Goal: Task Accomplishment & Management: Manage account settings

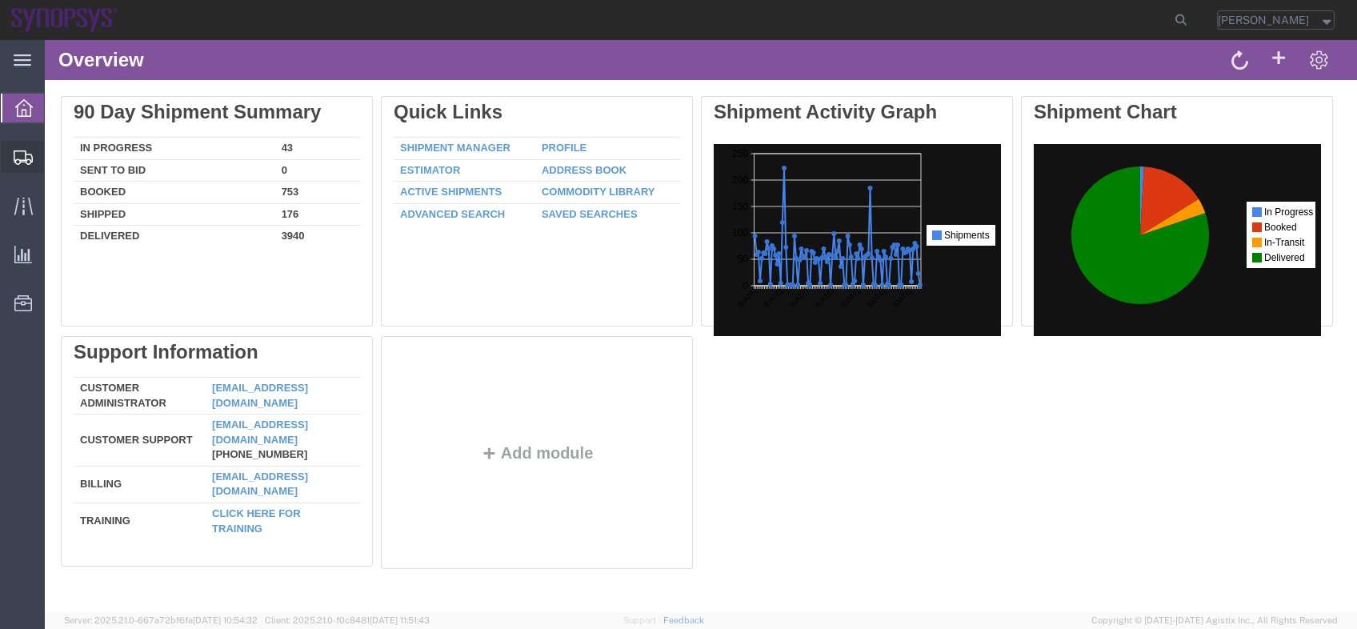
click at [0, 0] on span "Shipment Manager" at bounding box center [0, 0] width 0 height 0
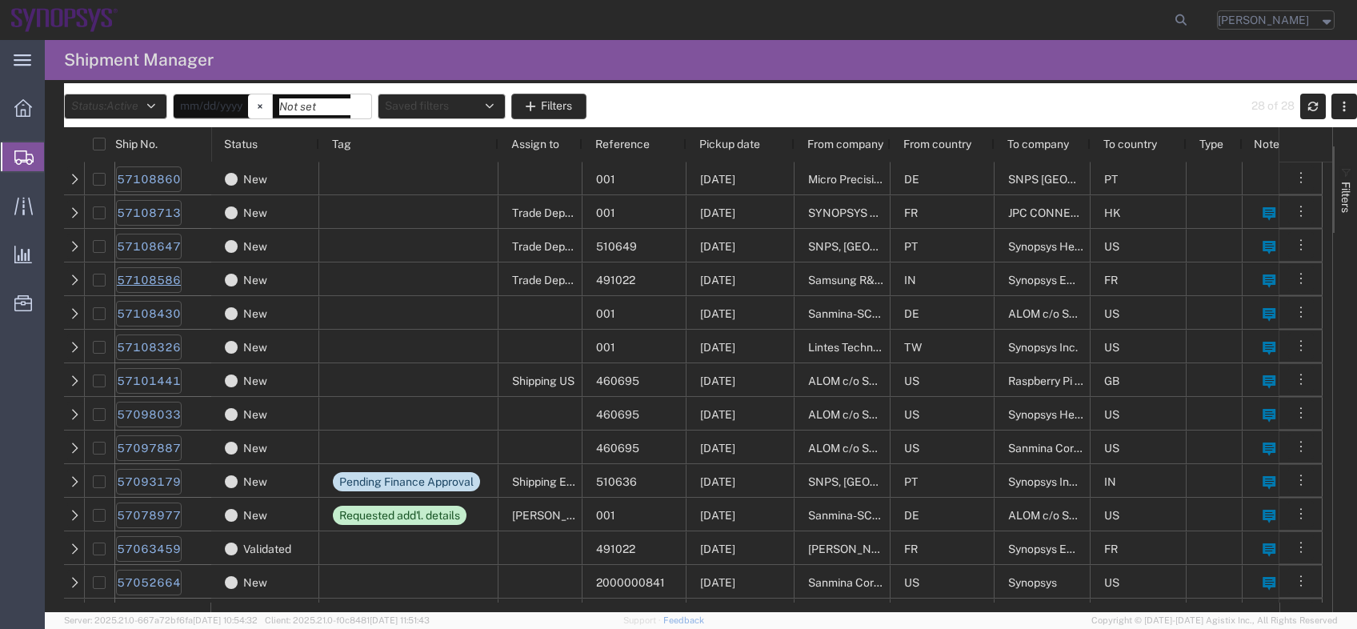
click at [173, 278] on link "57108586" at bounding box center [149, 280] width 66 height 26
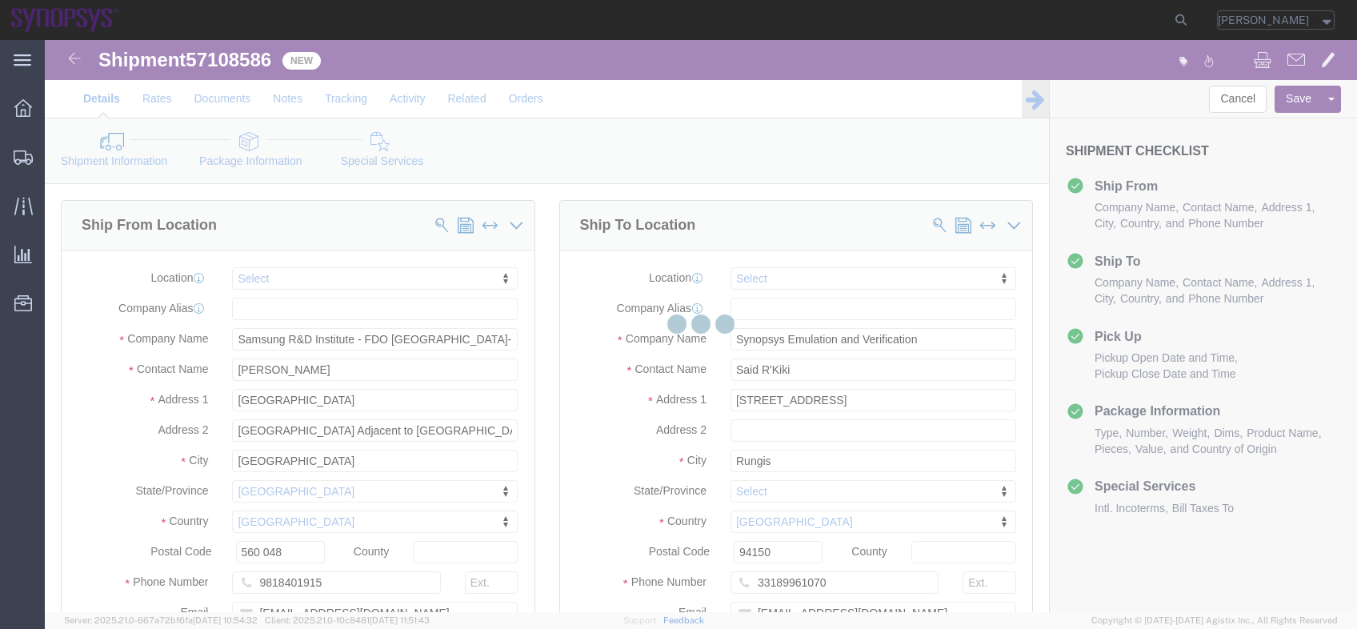
select select
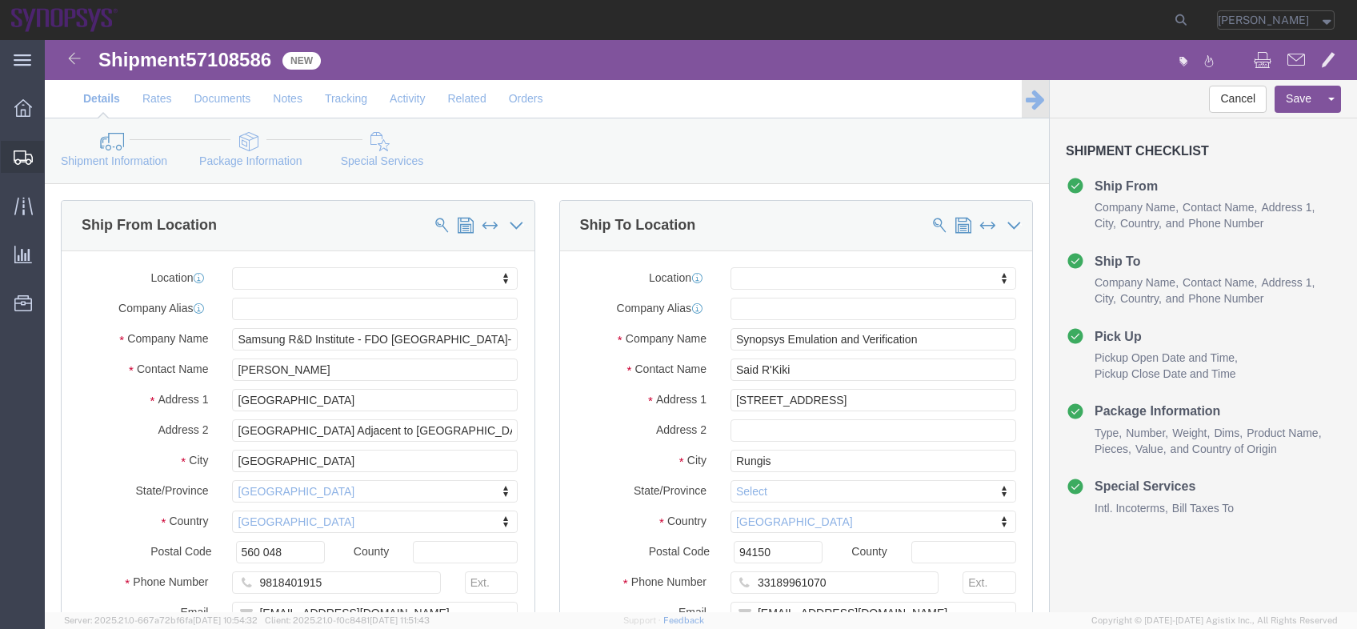
click at [0, 0] on span "Shipment Manager" at bounding box center [0, 0] width 0 height 0
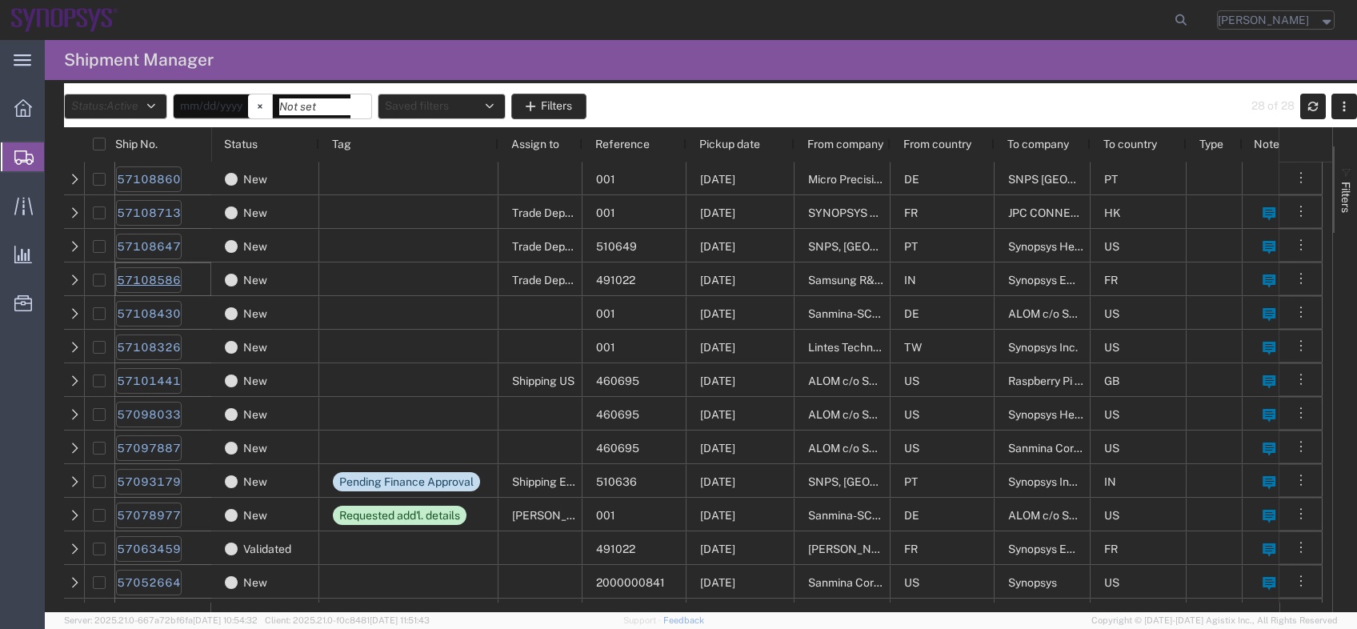
click at [174, 274] on link "57108586" at bounding box center [149, 280] width 66 height 26
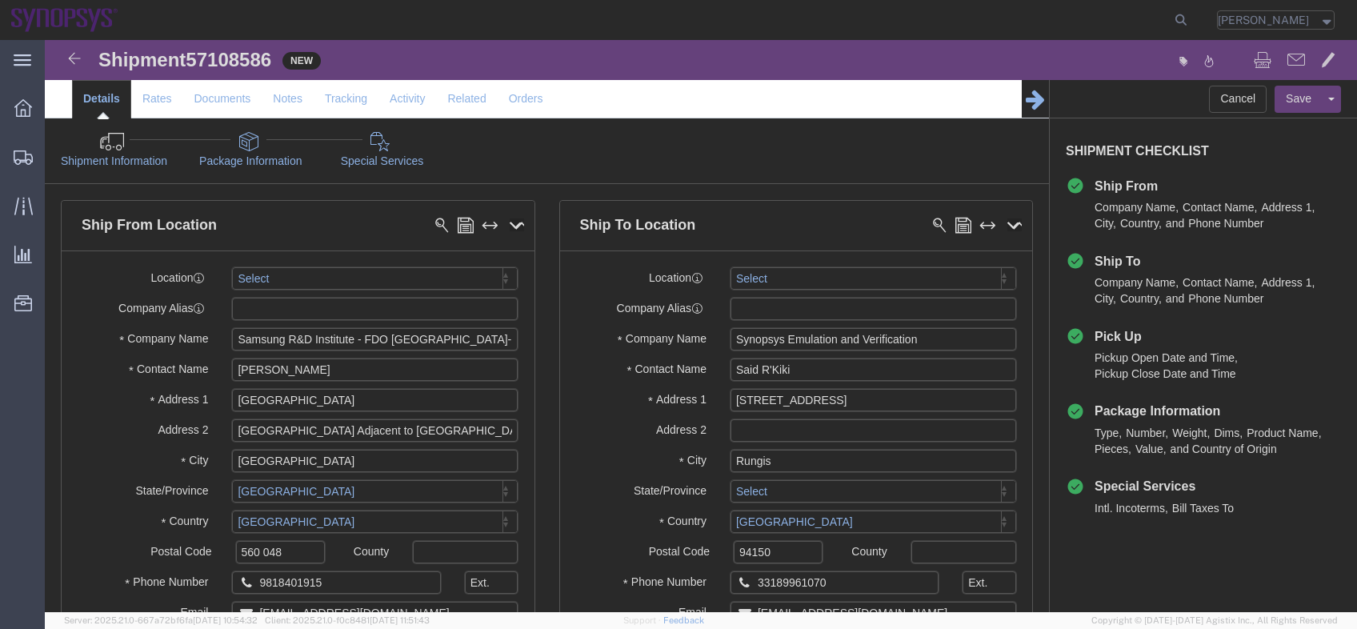
select select
click div "Shipment Information Package Information Special Services"
click link "Package Information"
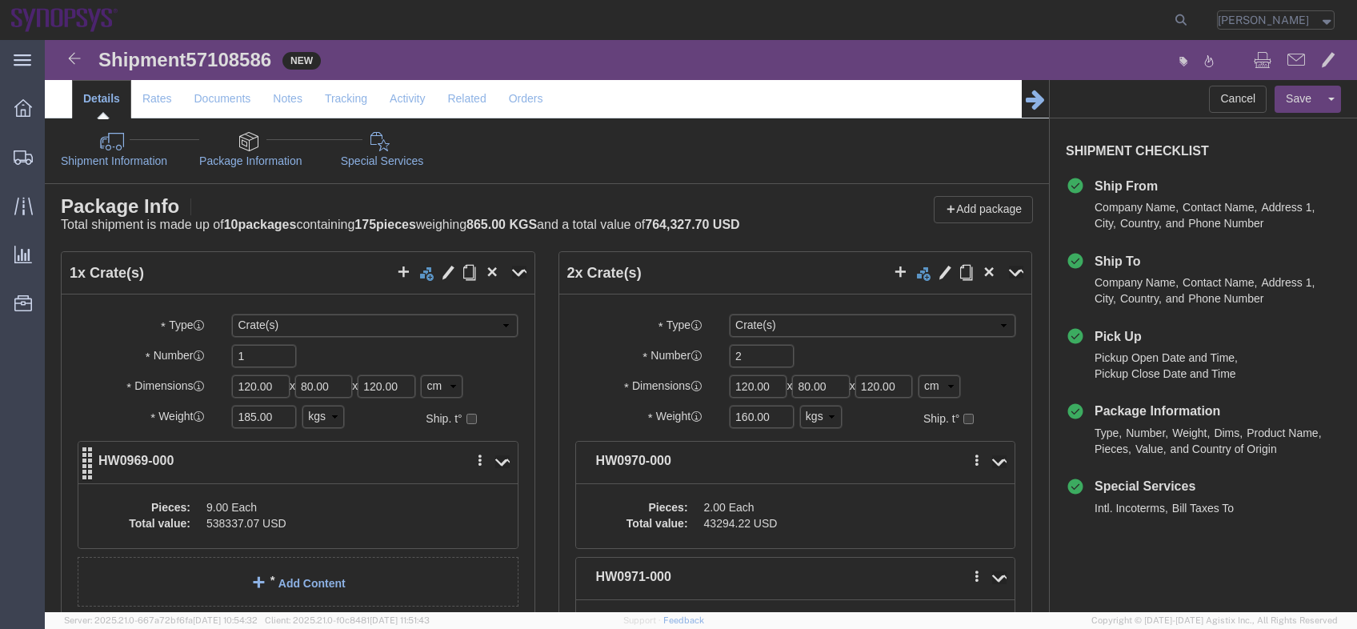
scroll to position [64, 0]
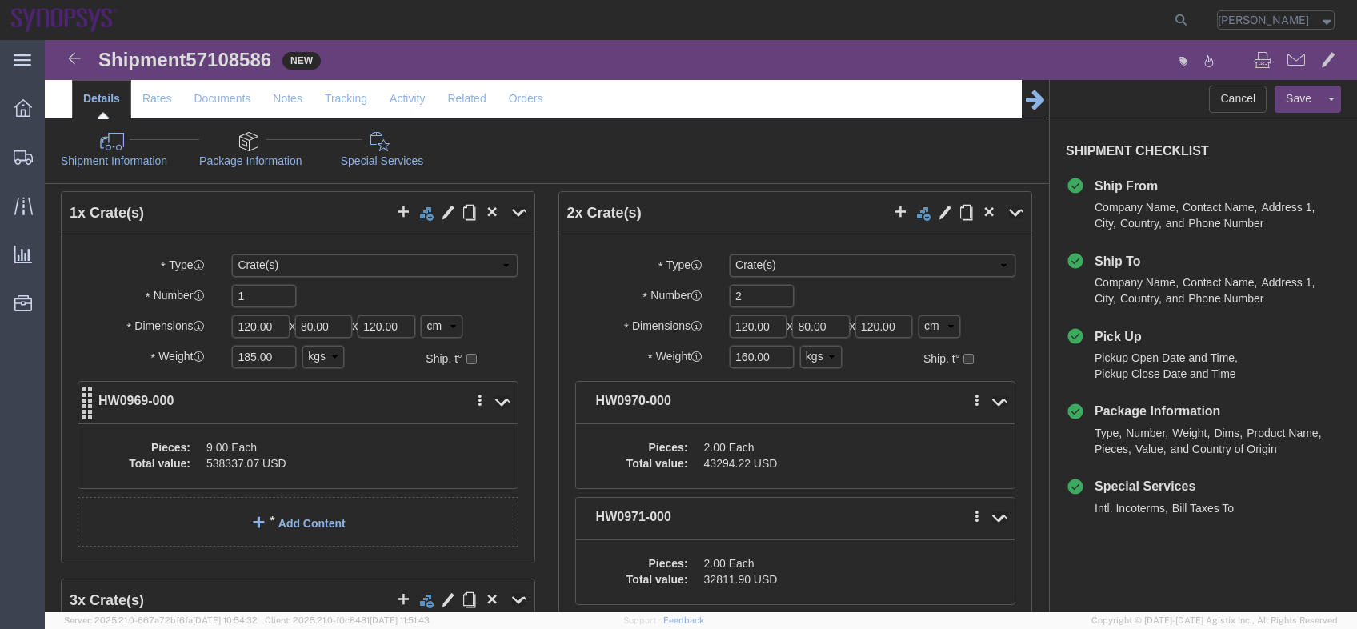
click dd "9.00 Each"
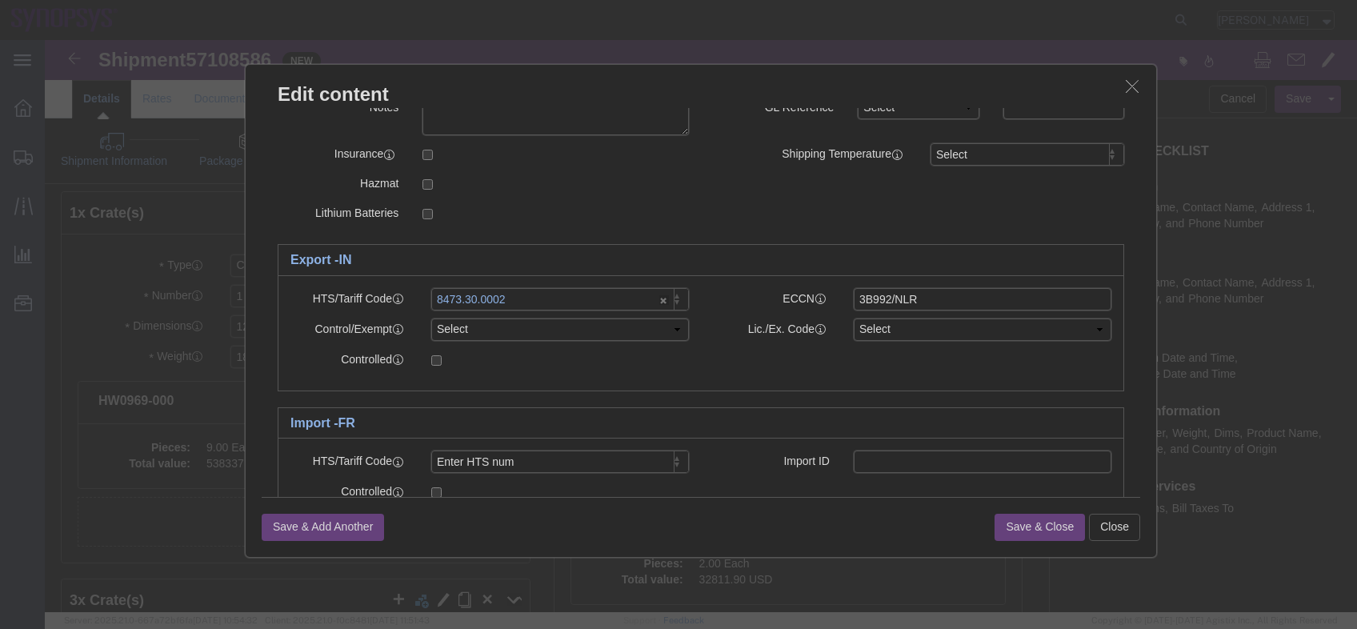
scroll to position [373, 0]
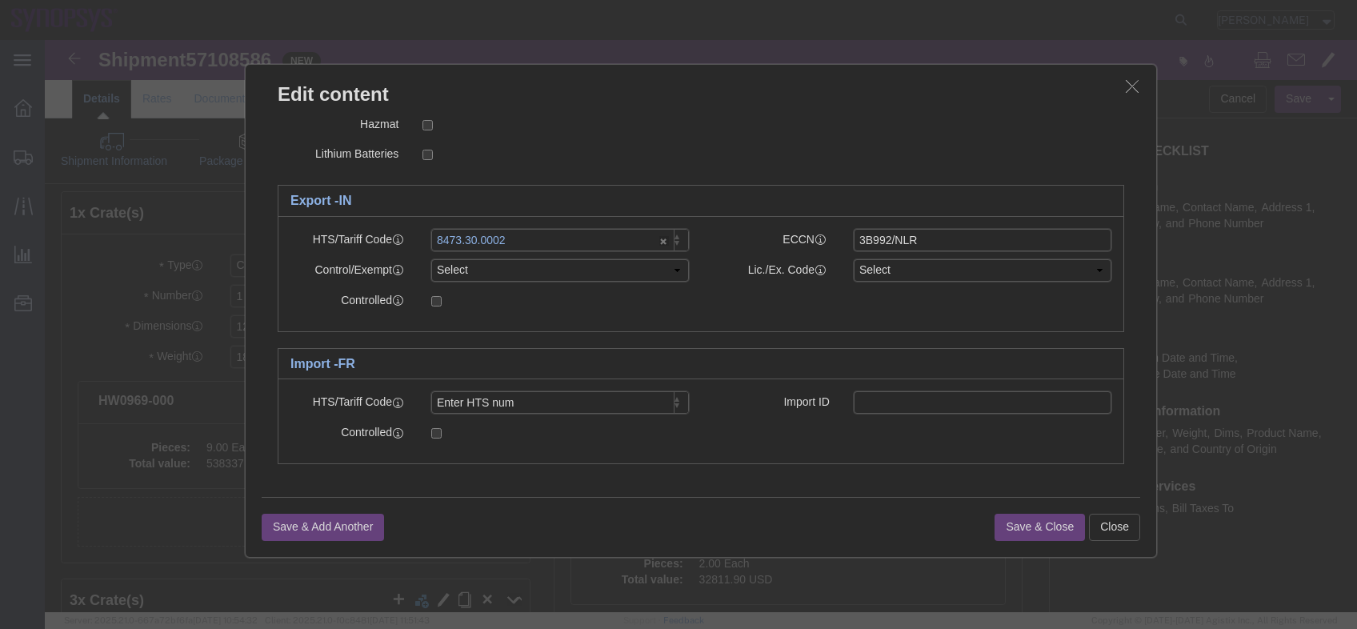
click button "button"
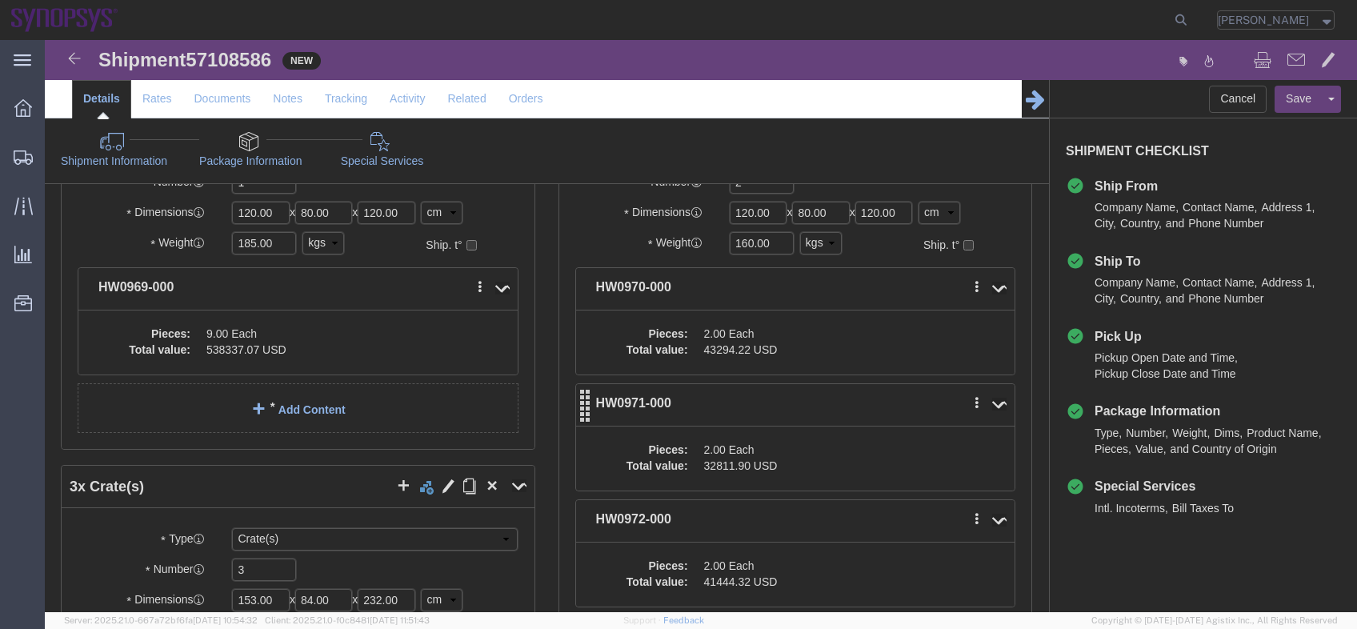
scroll to position [192, 0]
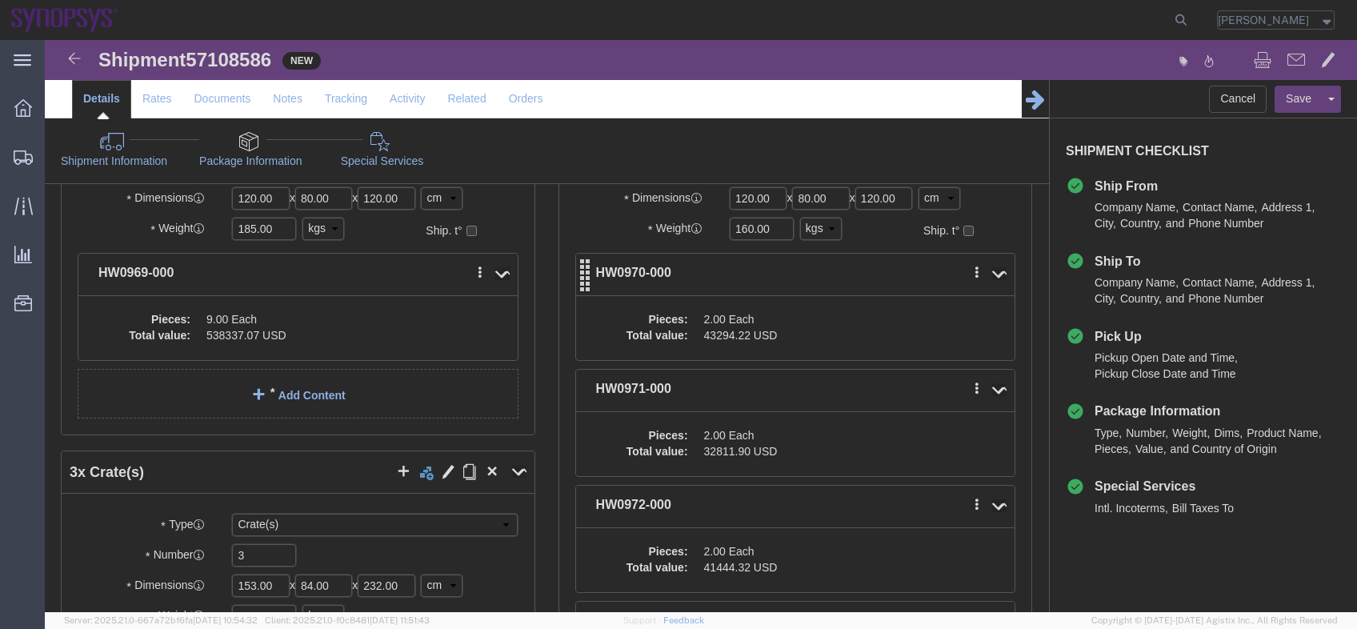
click dd "43294.22 USD"
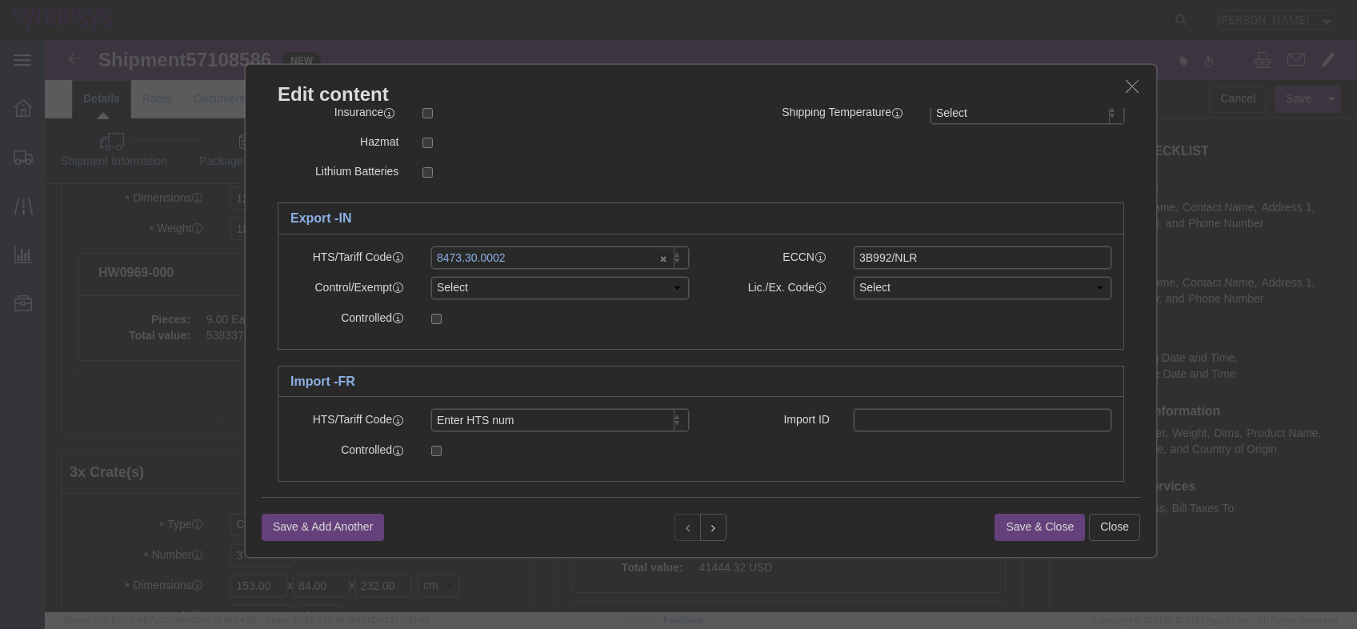
scroll to position [373, 0]
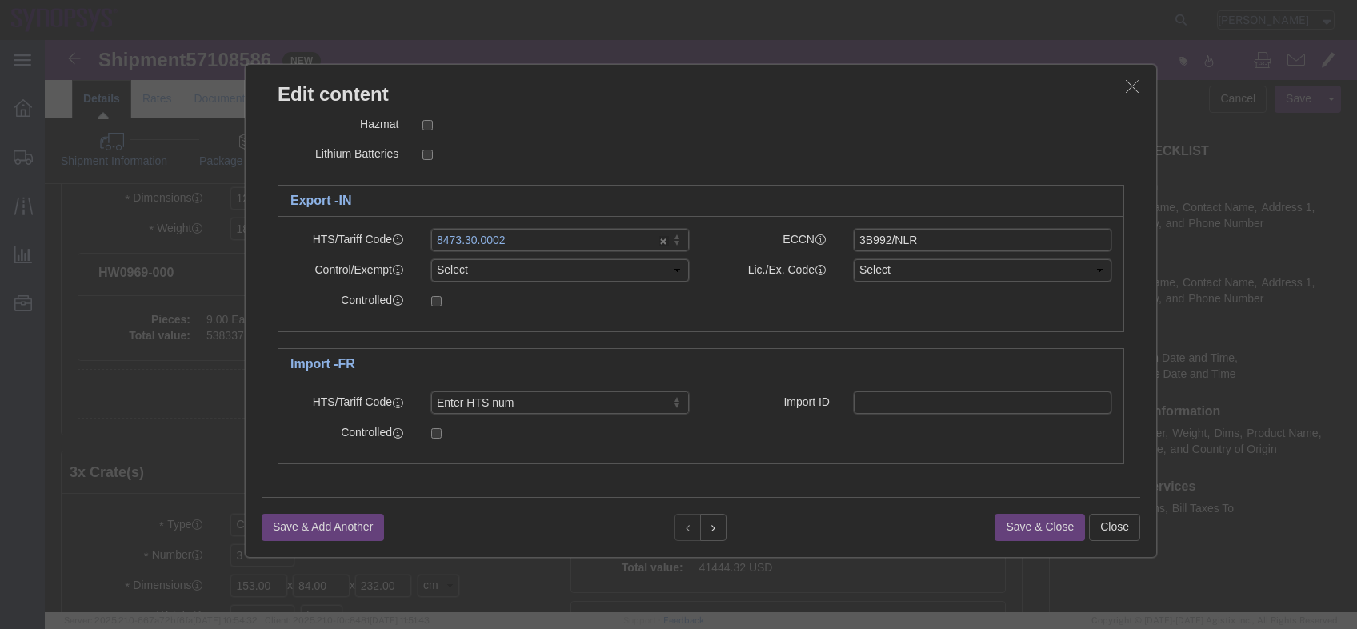
click icon "button"
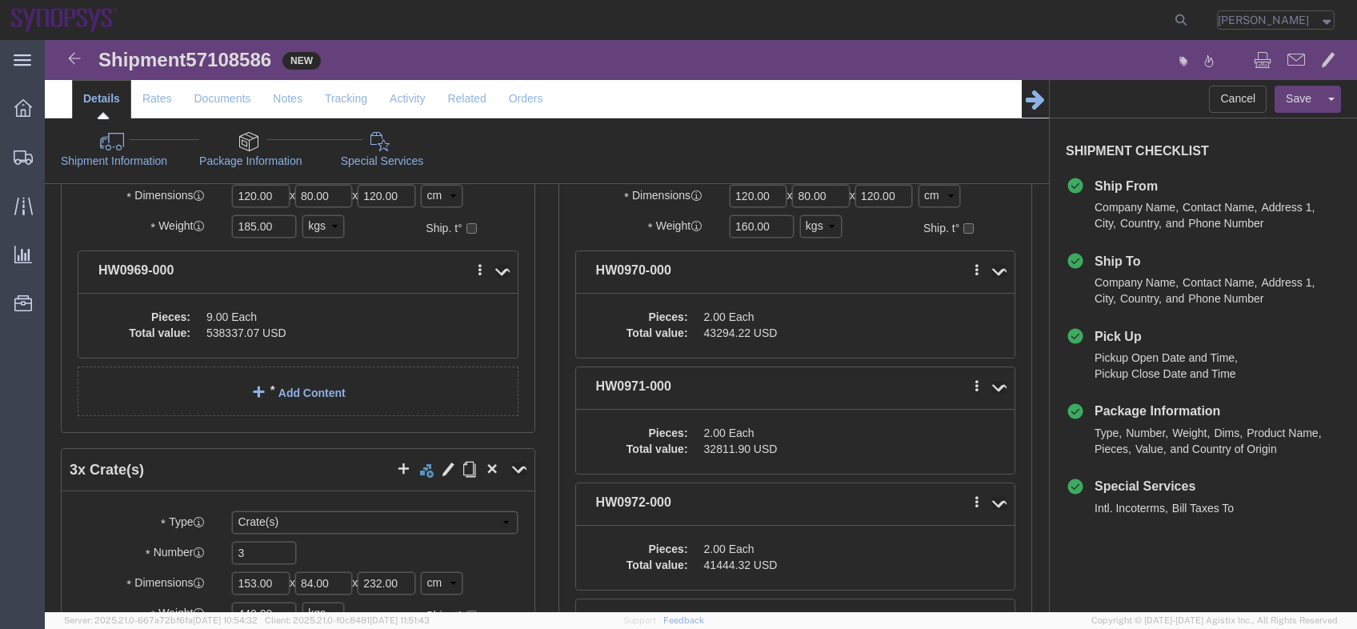
scroll to position [384, 0]
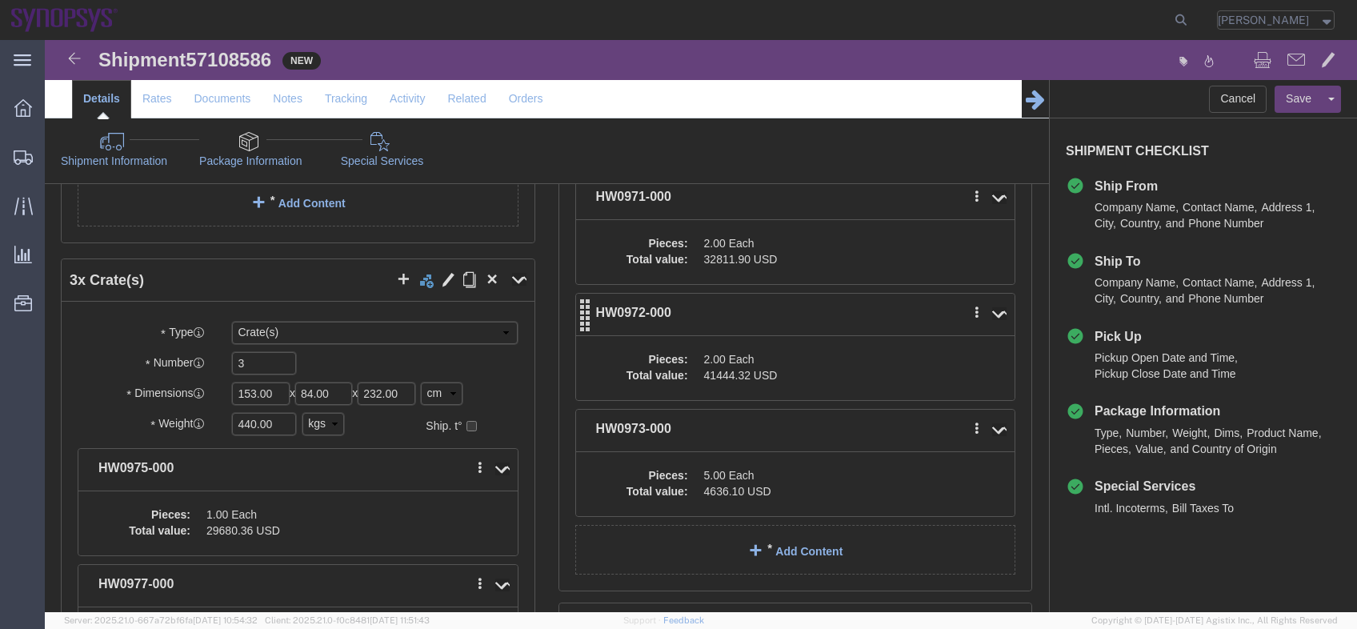
click dd "41444.32 USD"
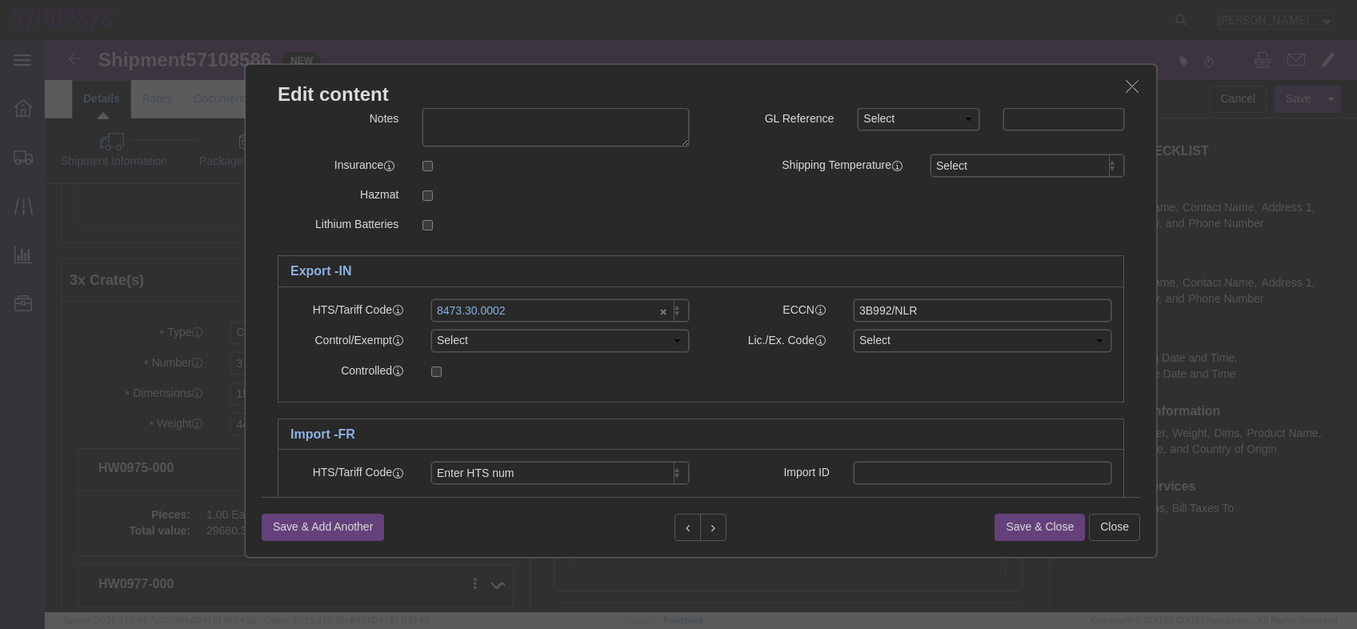
scroll to position [373, 0]
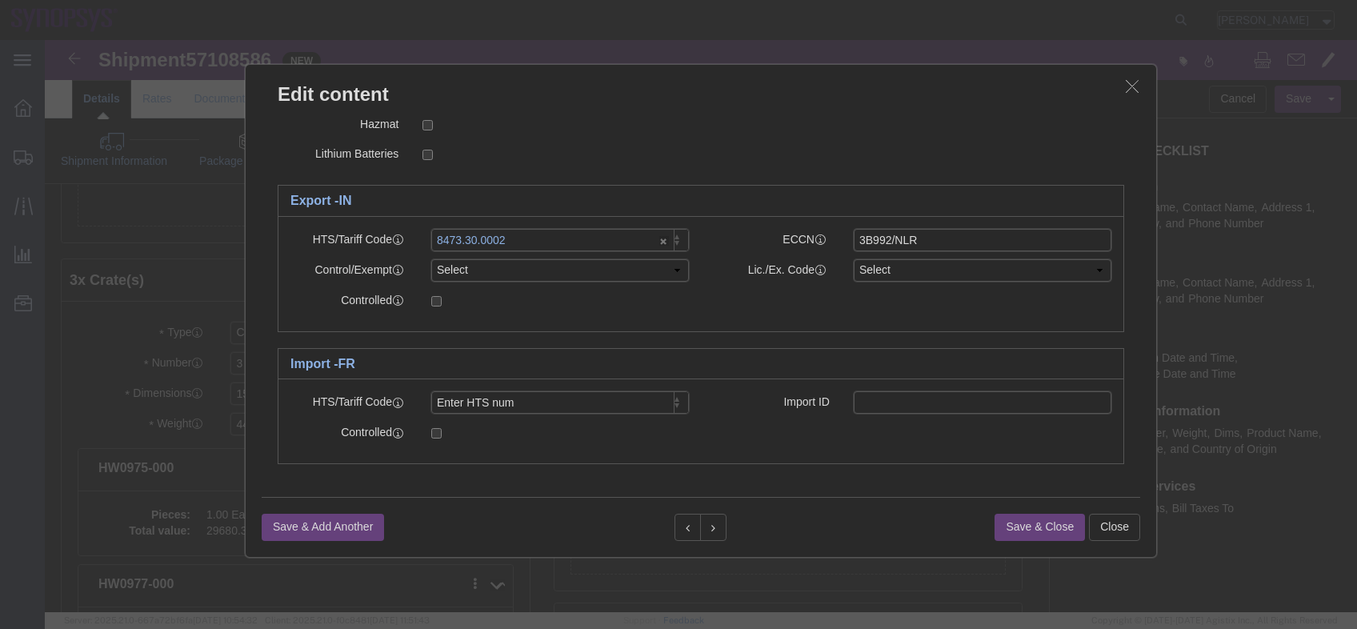
click button "button"
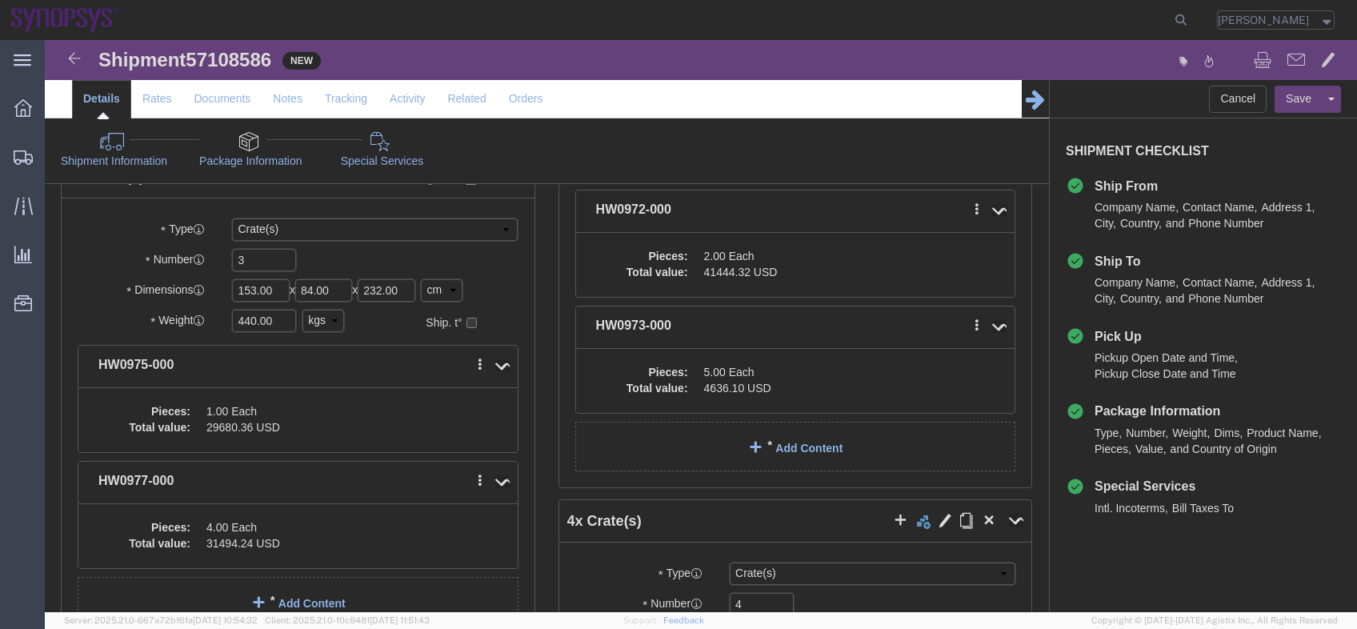
scroll to position [640, 0]
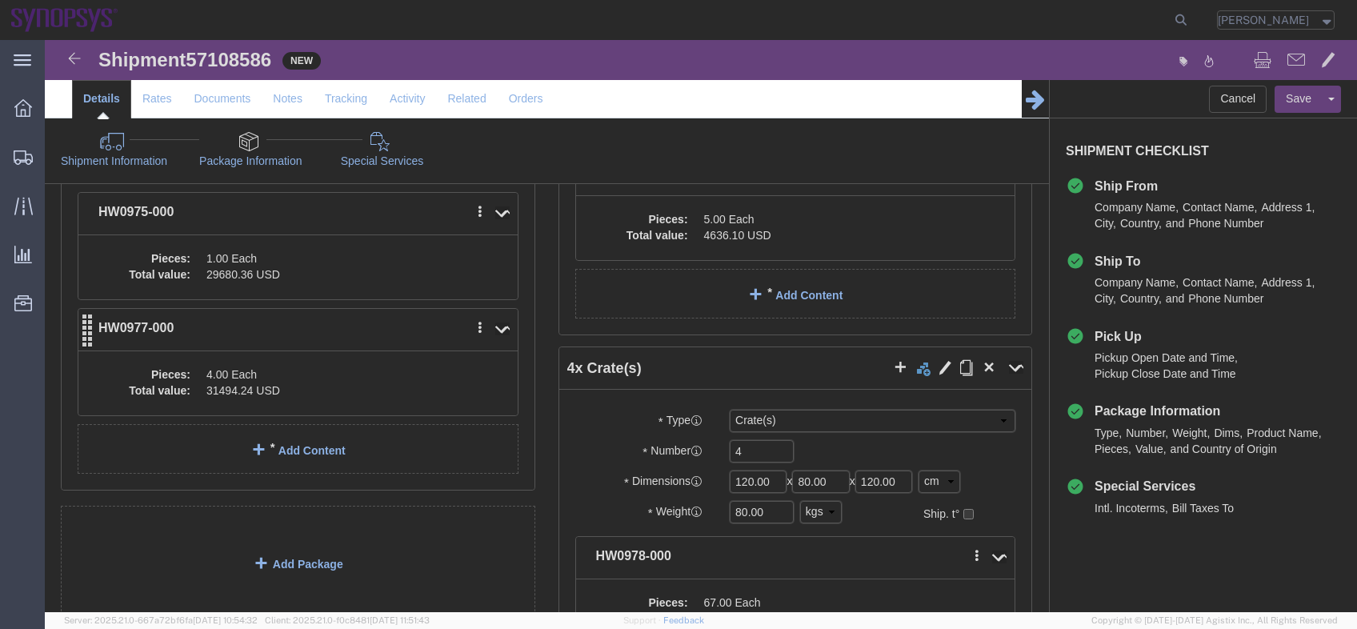
click dd "31494.24 USD"
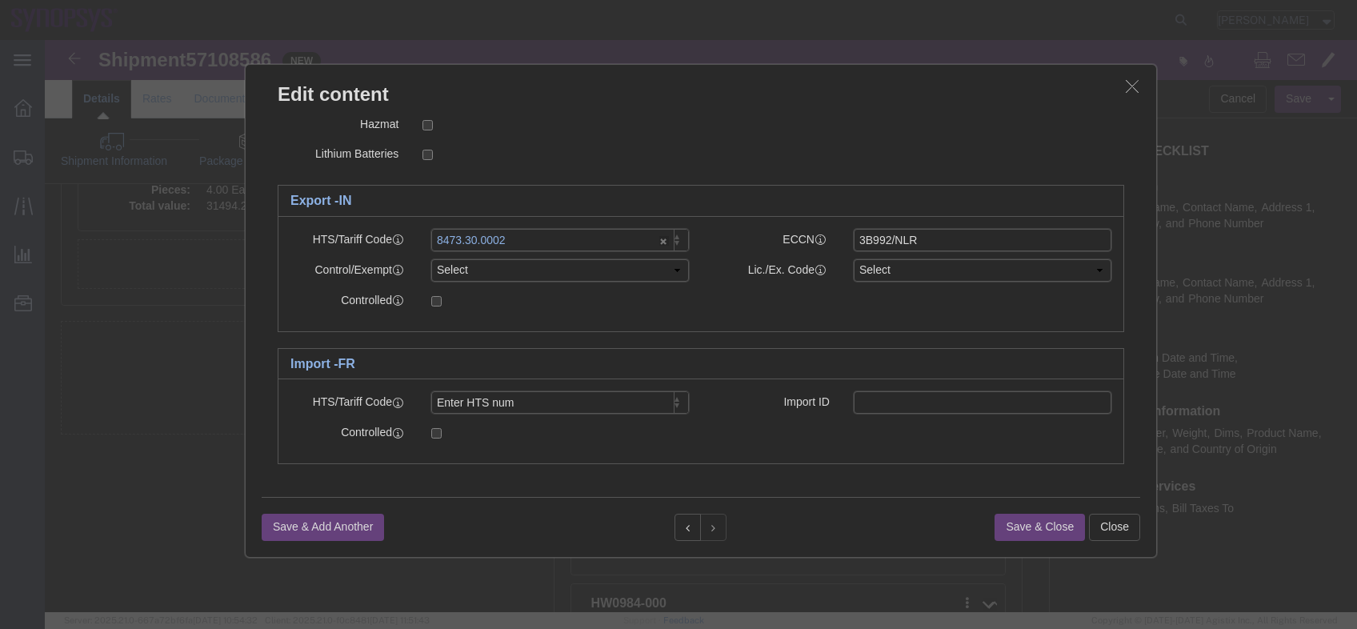
scroll to position [832, 0]
click h3 "Edit content"
click button "button"
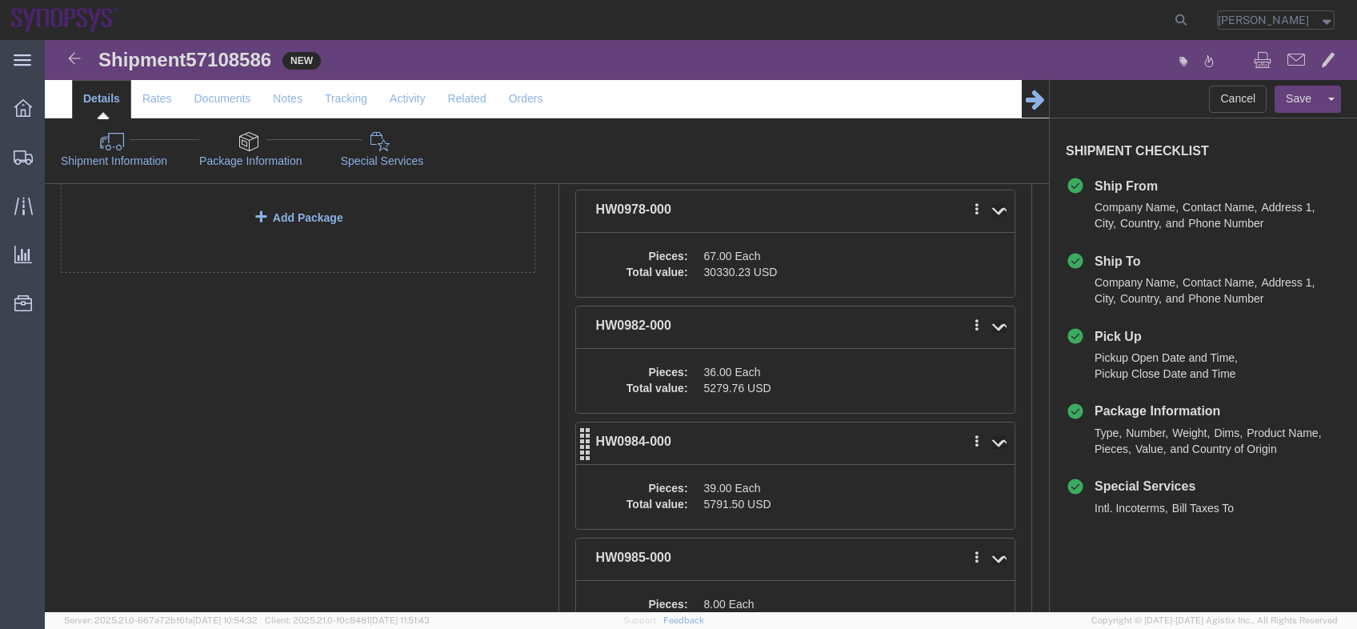
scroll to position [1088, 0]
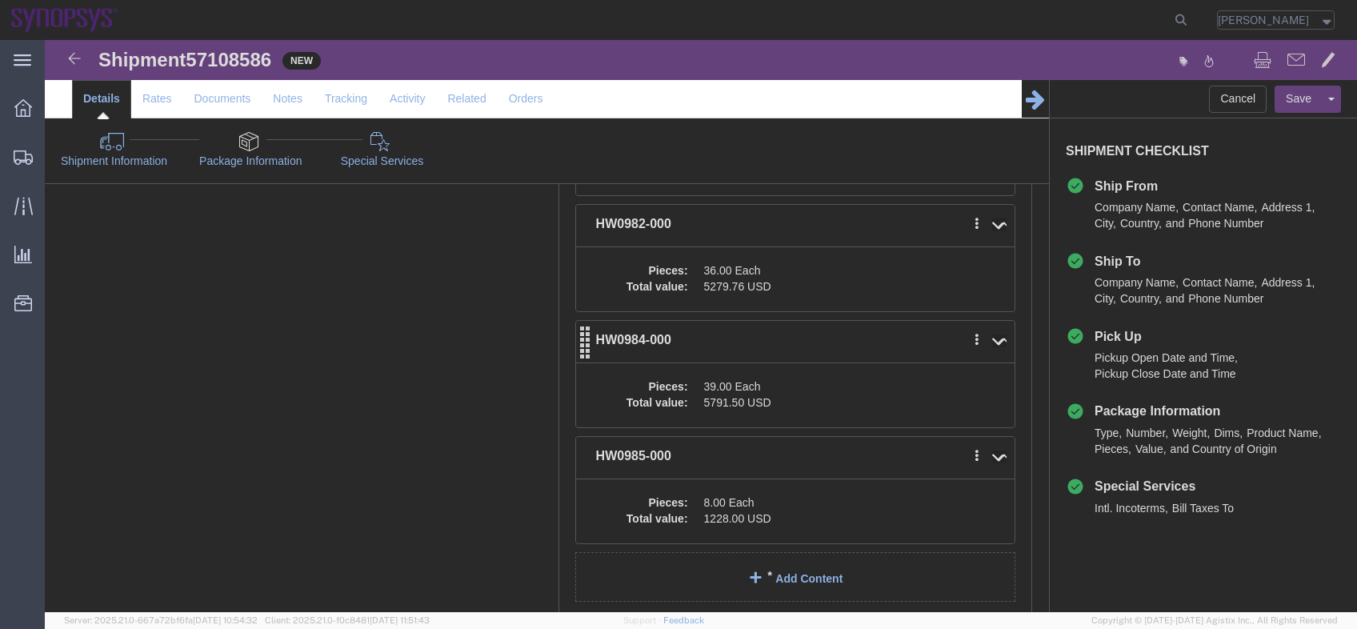
click div "1 x Crate(s) Package Type Select Bale(s) Basket(s) Bolt(s) Bottle(s) Buckets Bu…"
click dd "5279.76 USD"
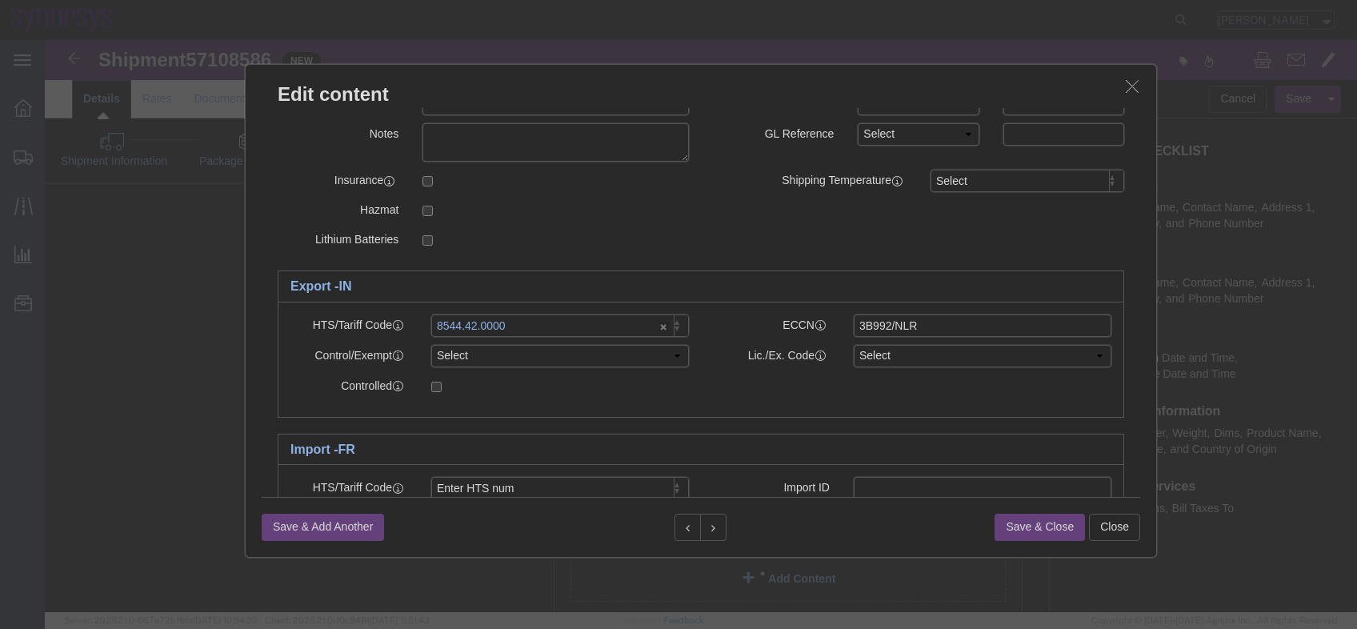
scroll to position [320, 0]
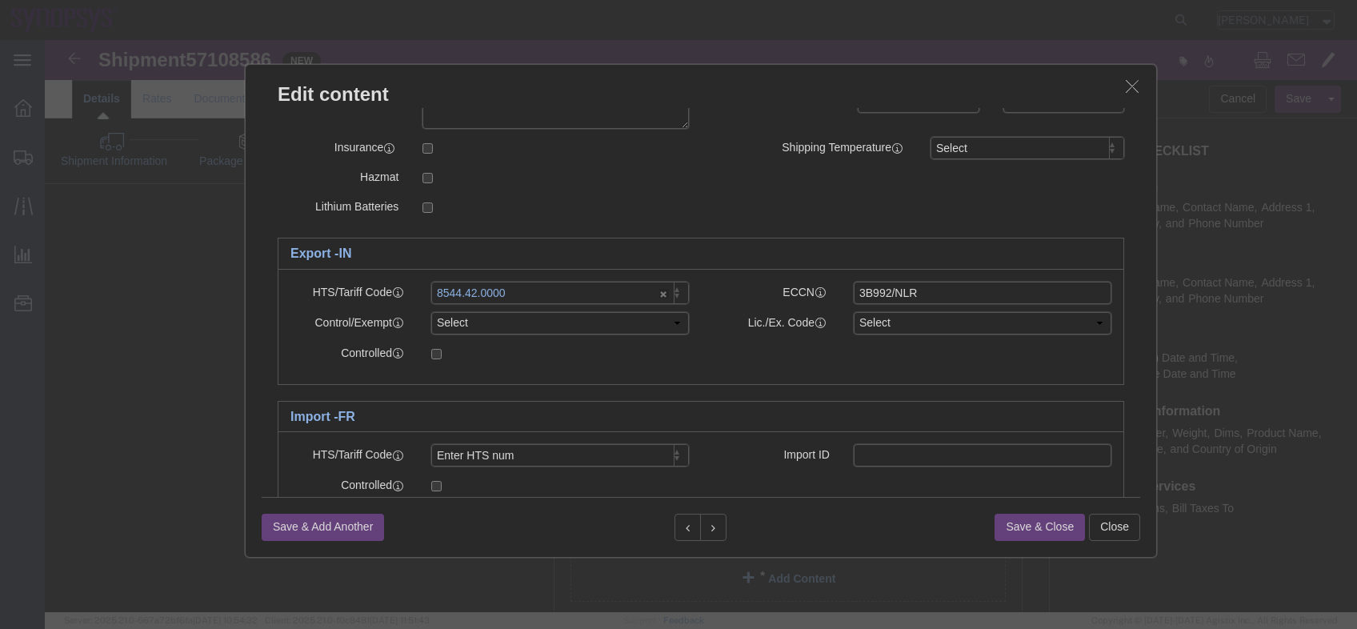
click button "button"
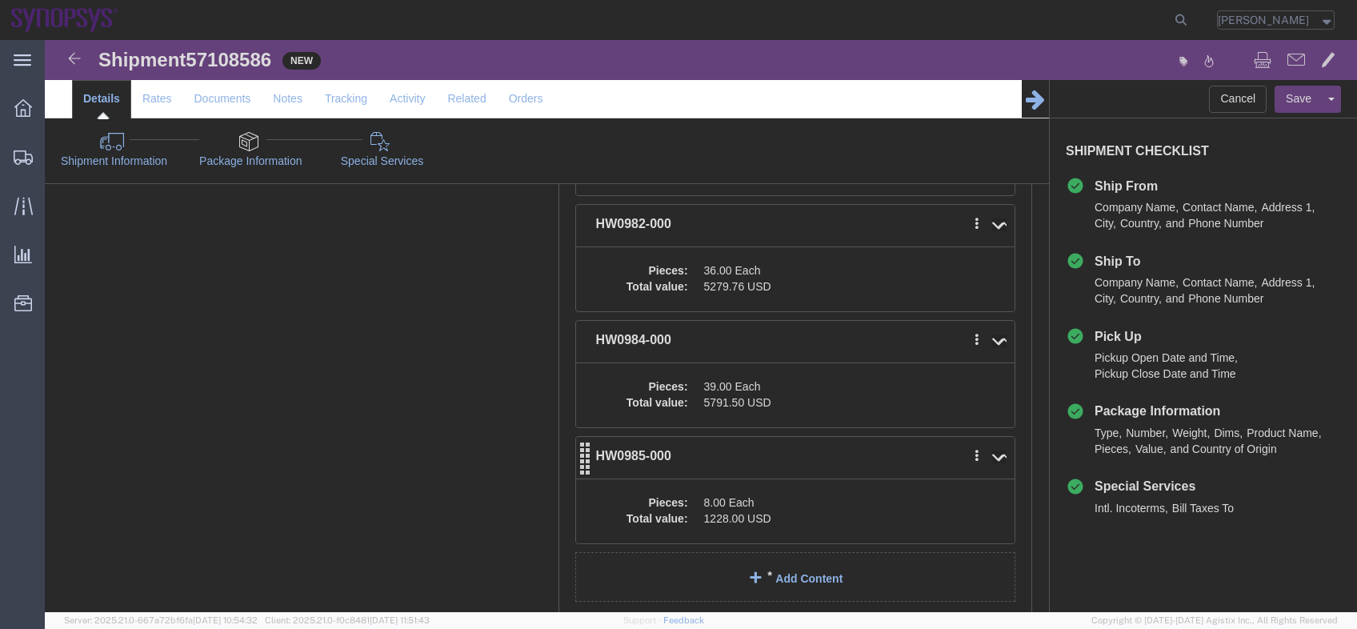
click div "Pieces: 8.00 Each Total value: 1228.00 USD"
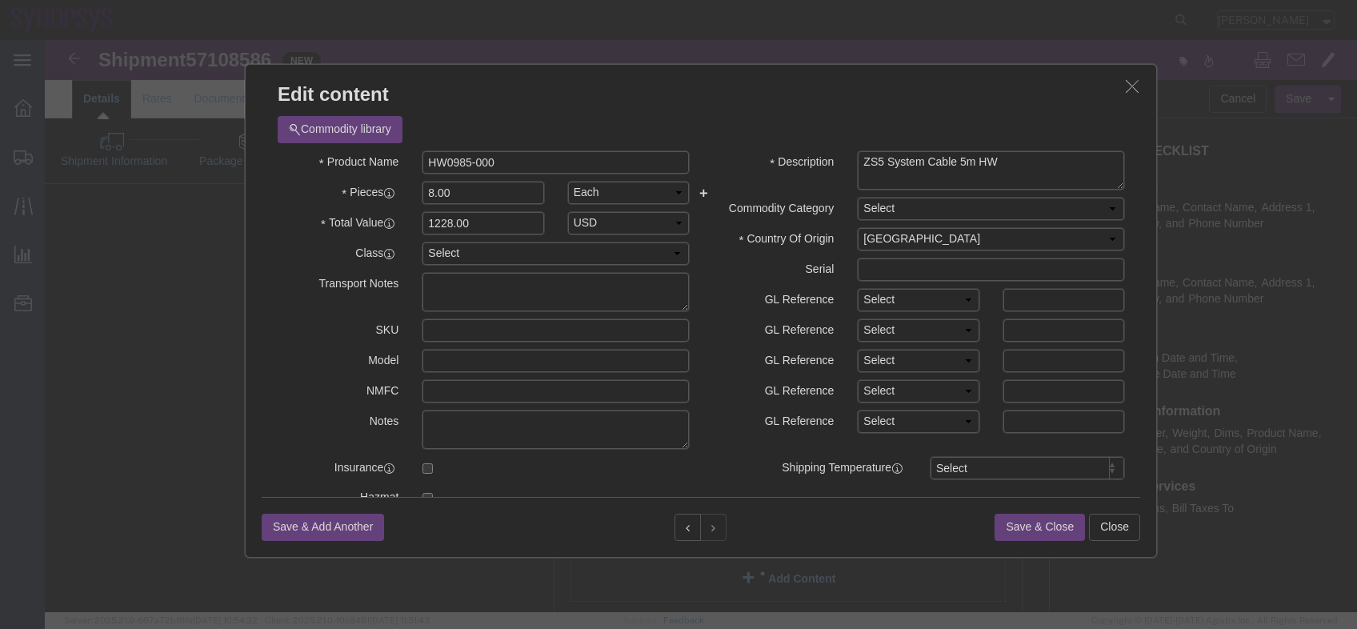
scroll to position [256, 0]
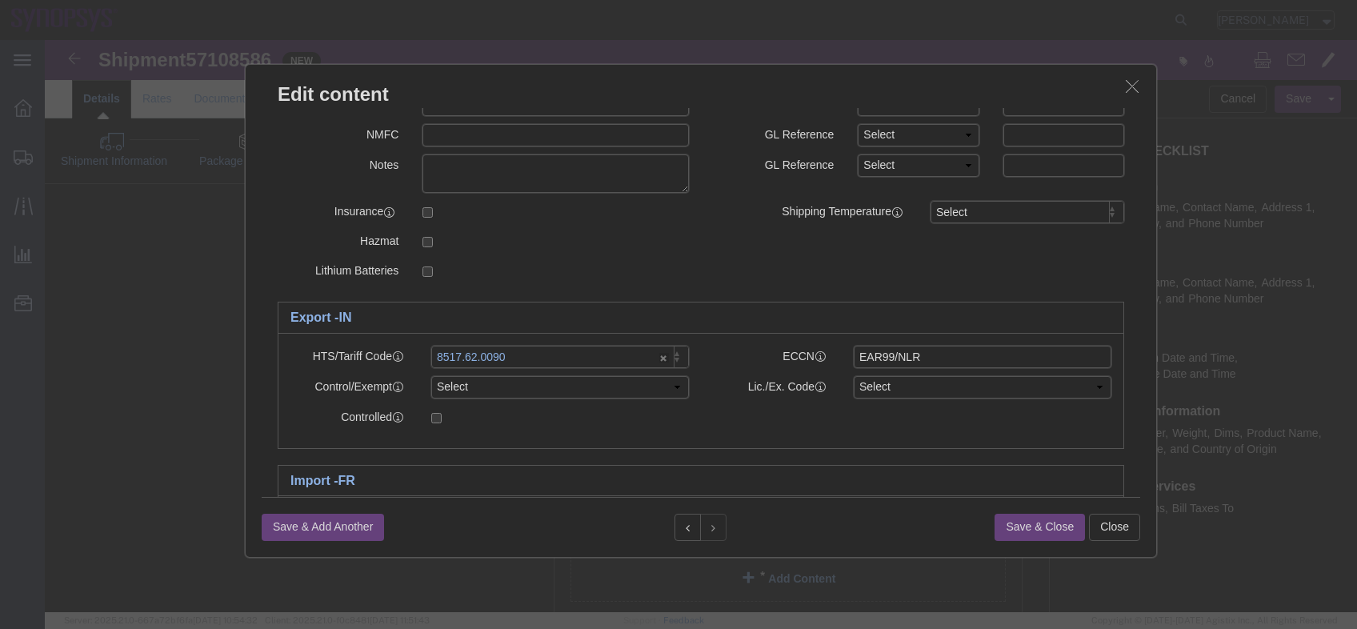
click icon "button"
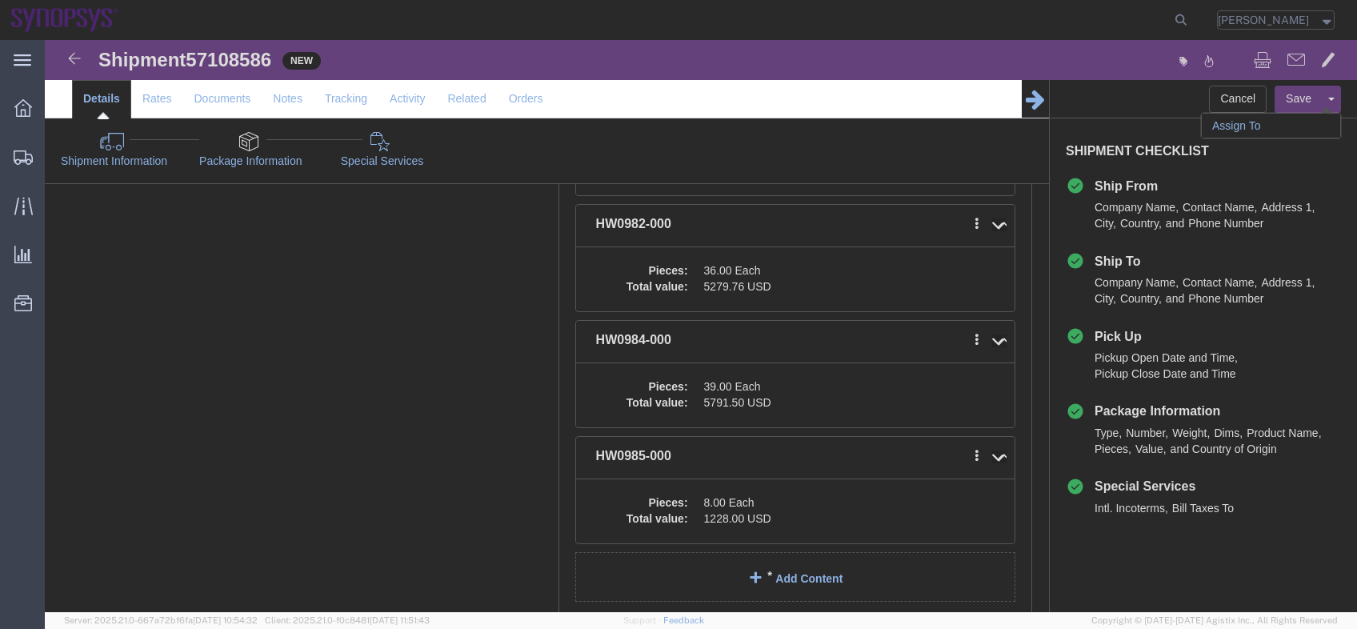
click link "Assign To"
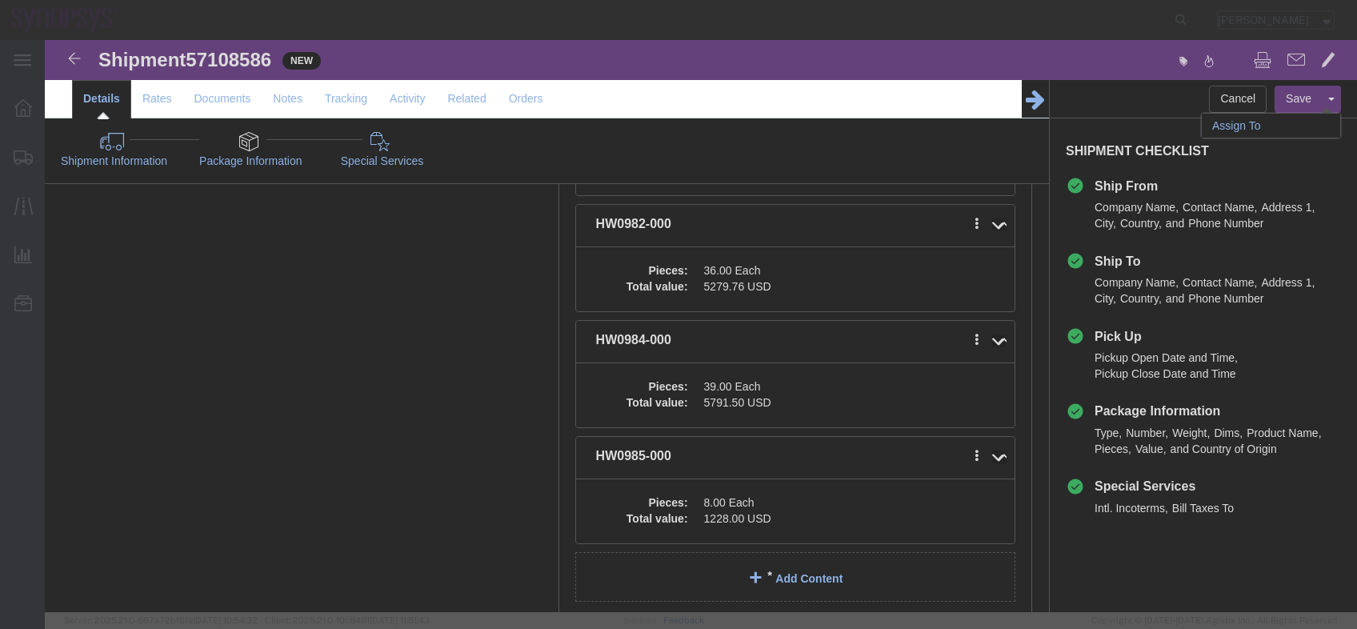
select select
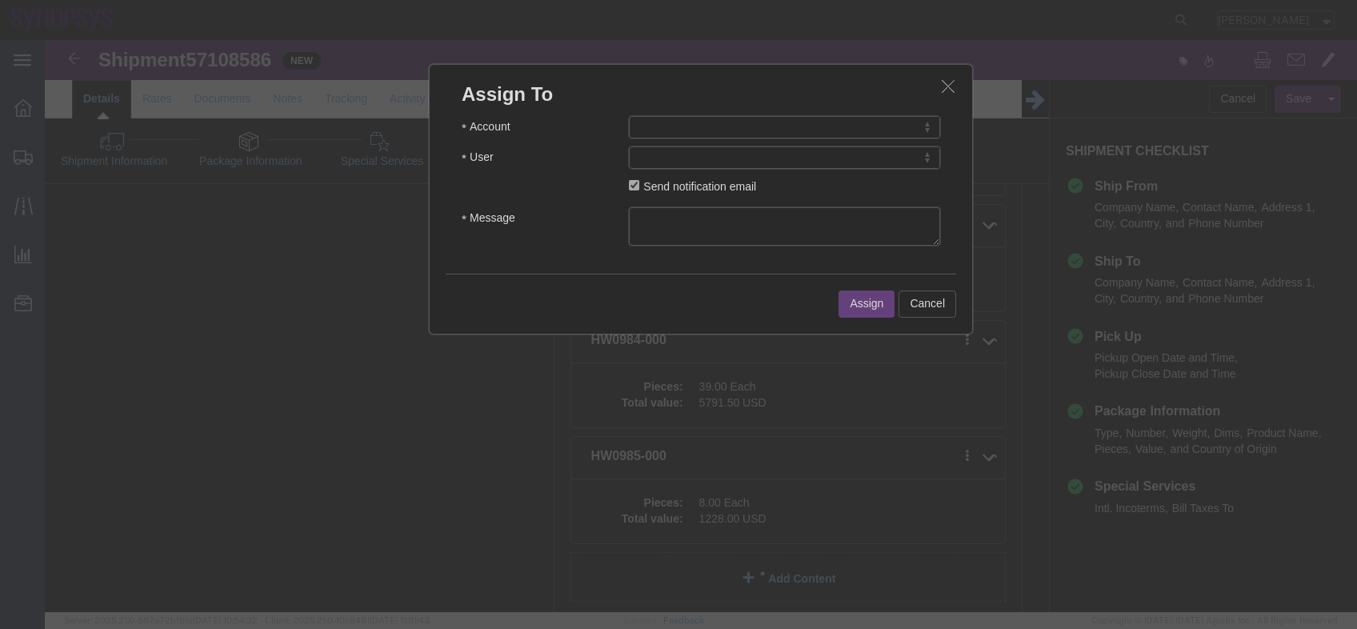
click icon "button"
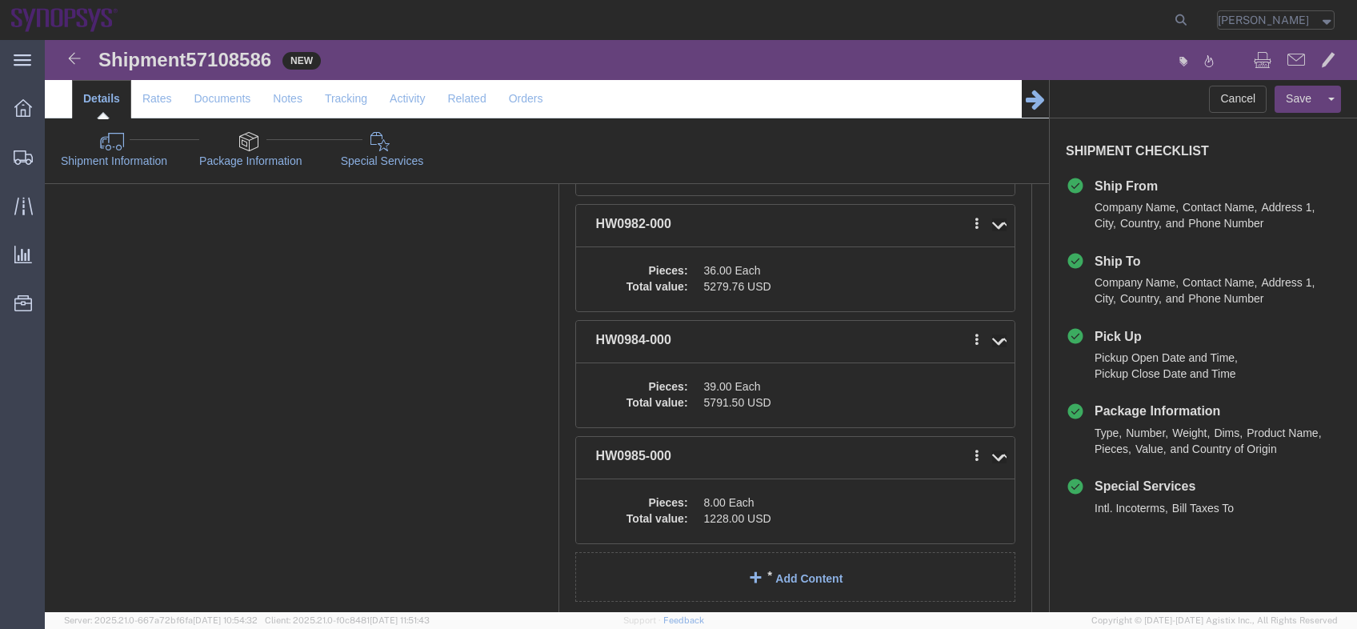
click link "Shipment Information"
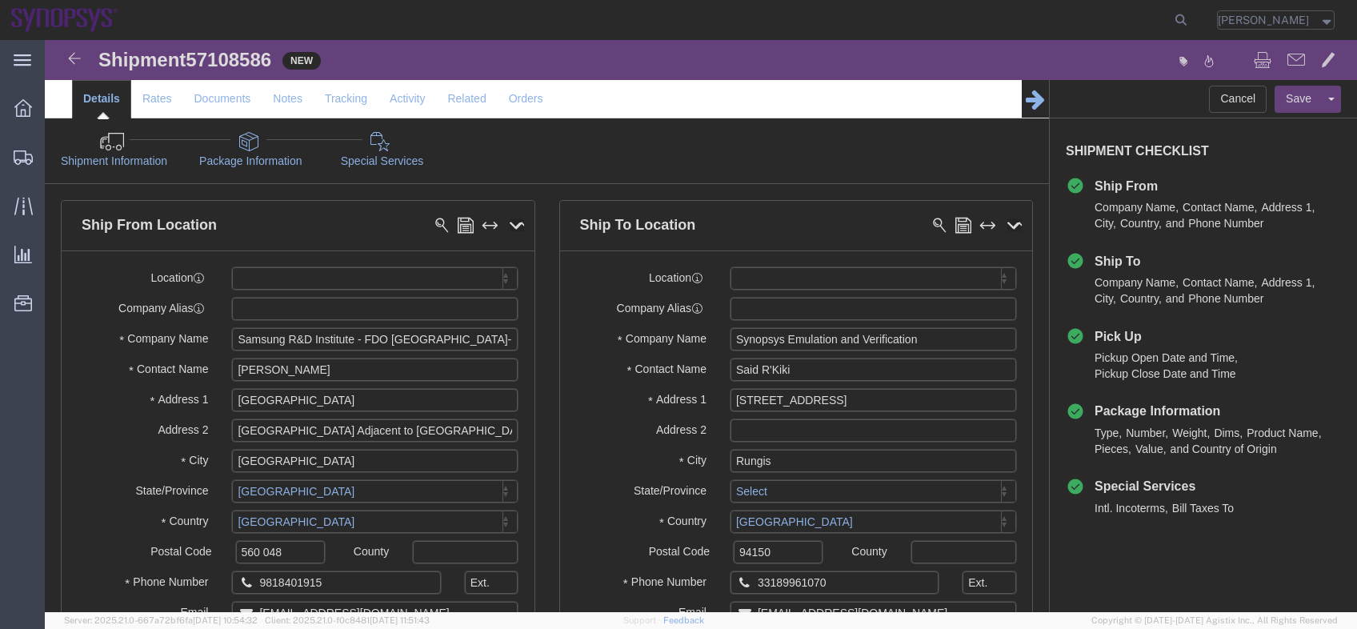
click link "Assign To"
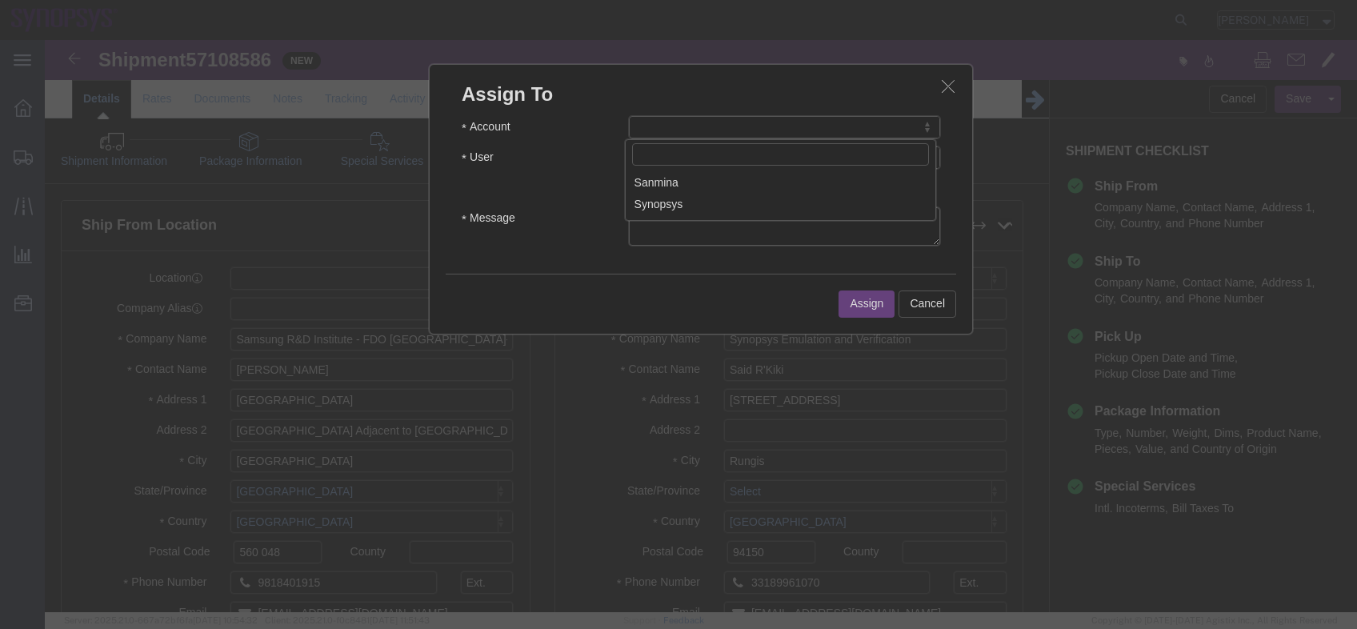
select select "117156"
select select
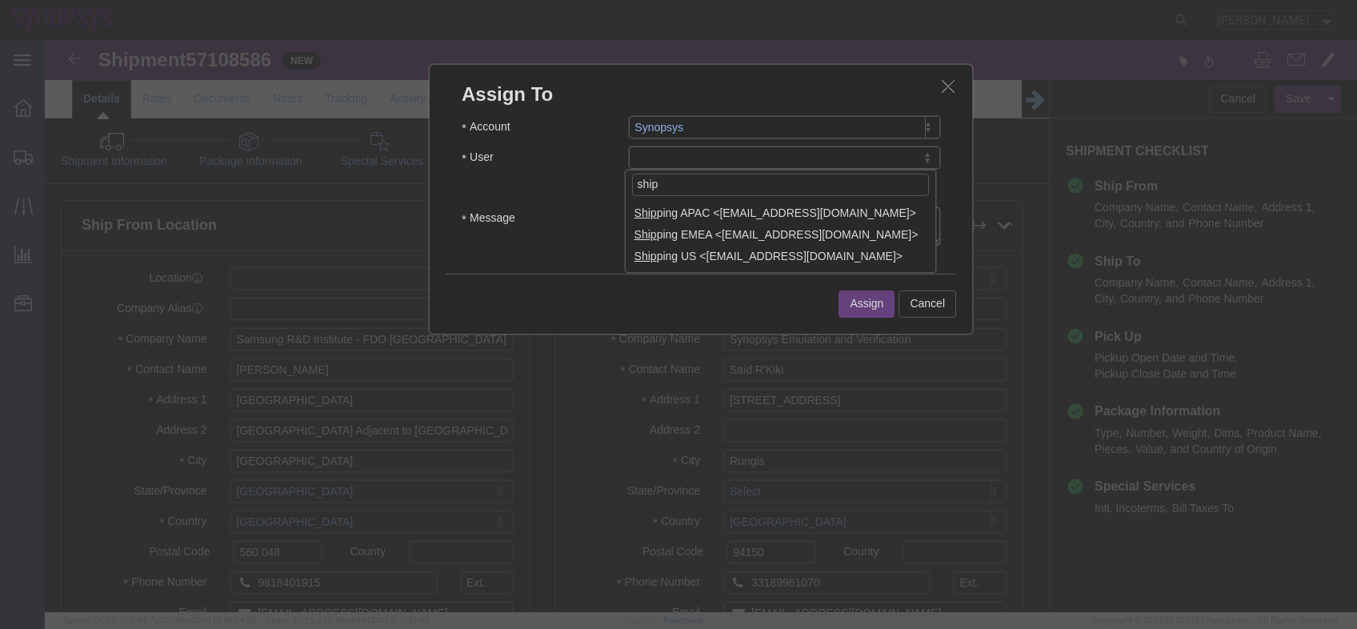
type input "ship"
select select "100124"
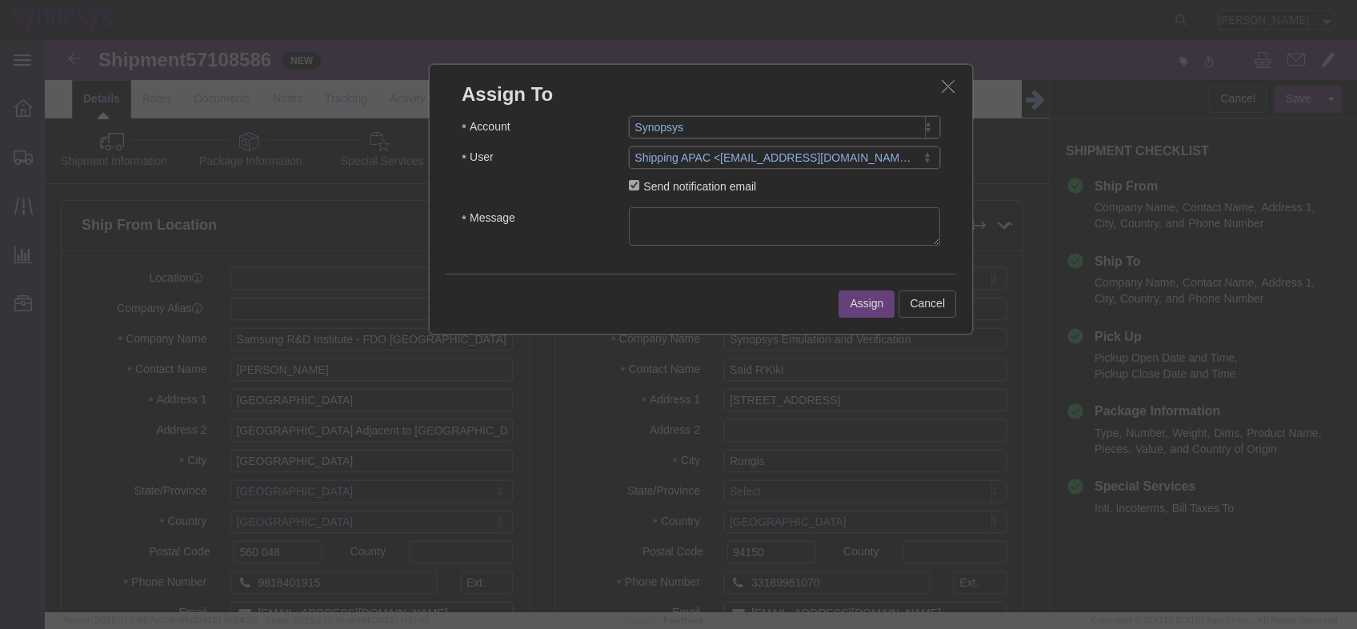
click textarea "Message"
type textarea "a"
click button "Assign"
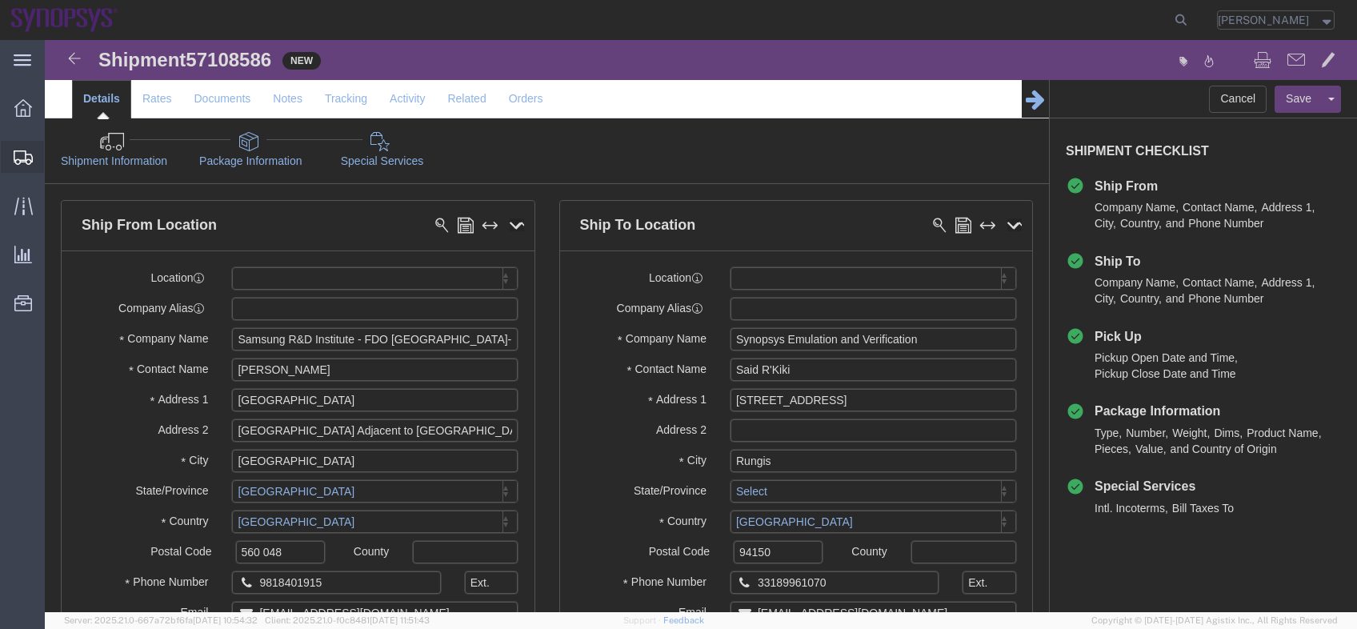
click at [0, 0] on span "Shipment Manager" at bounding box center [0, 0] width 0 height 0
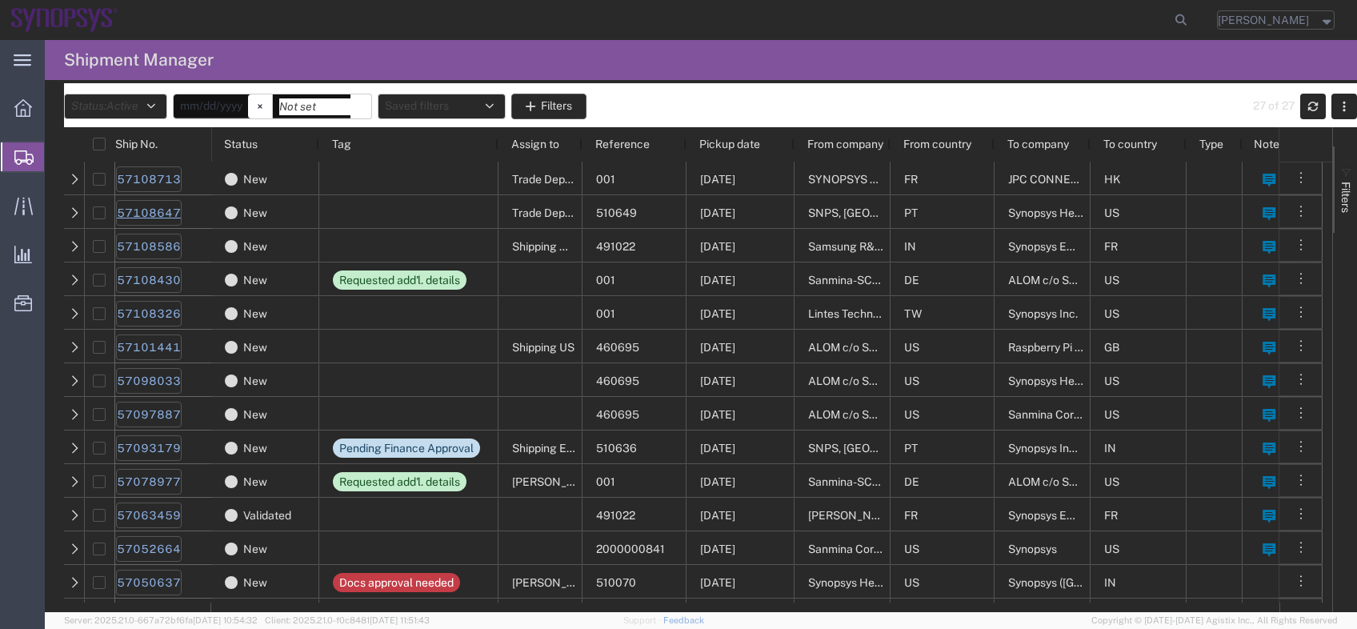
click at [170, 218] on link "57108647" at bounding box center [149, 213] width 66 height 26
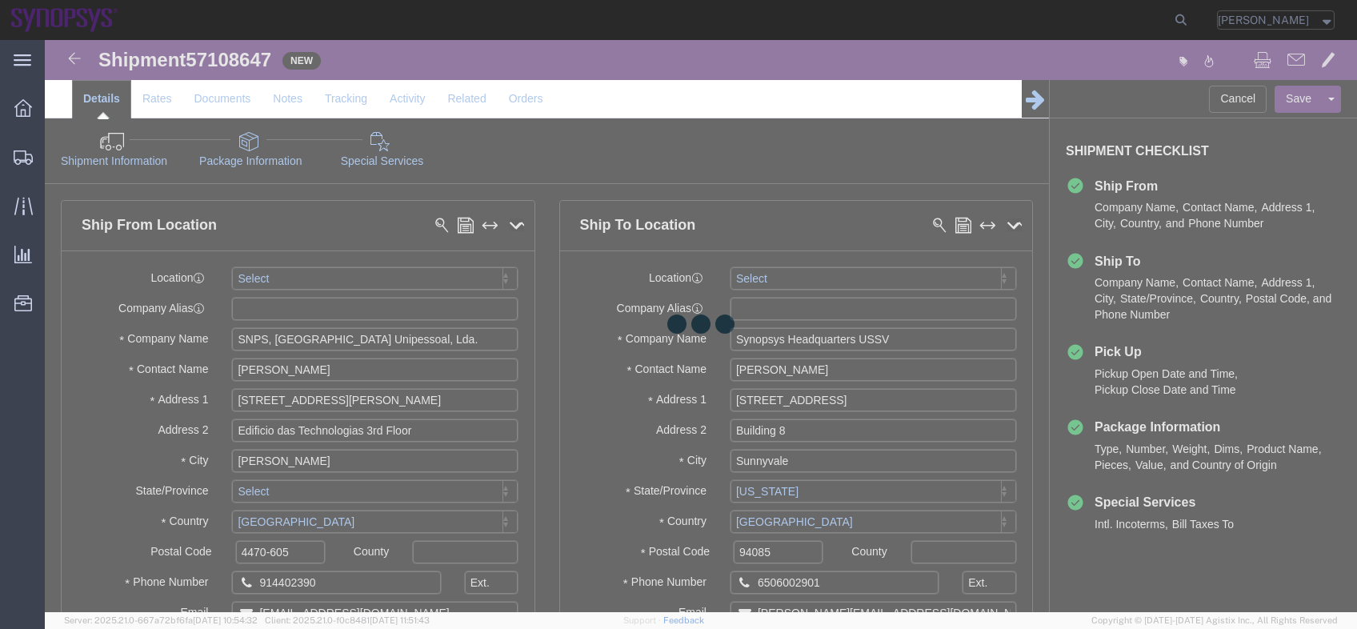
select select
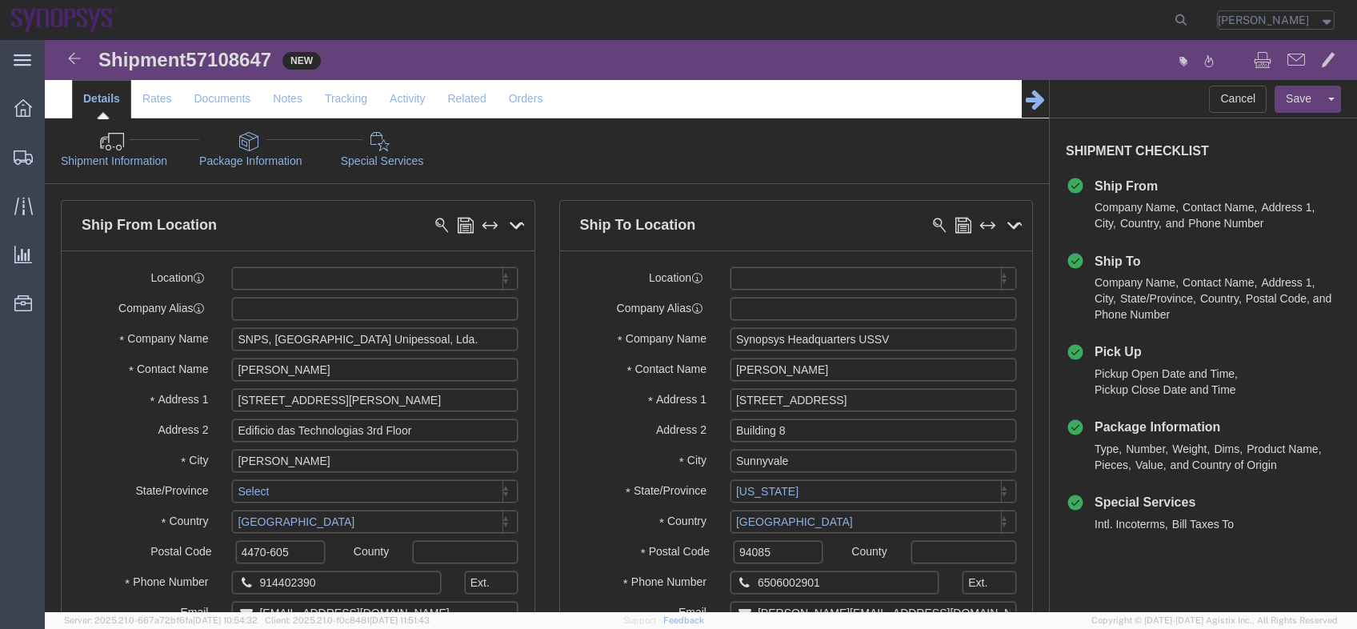
click icon
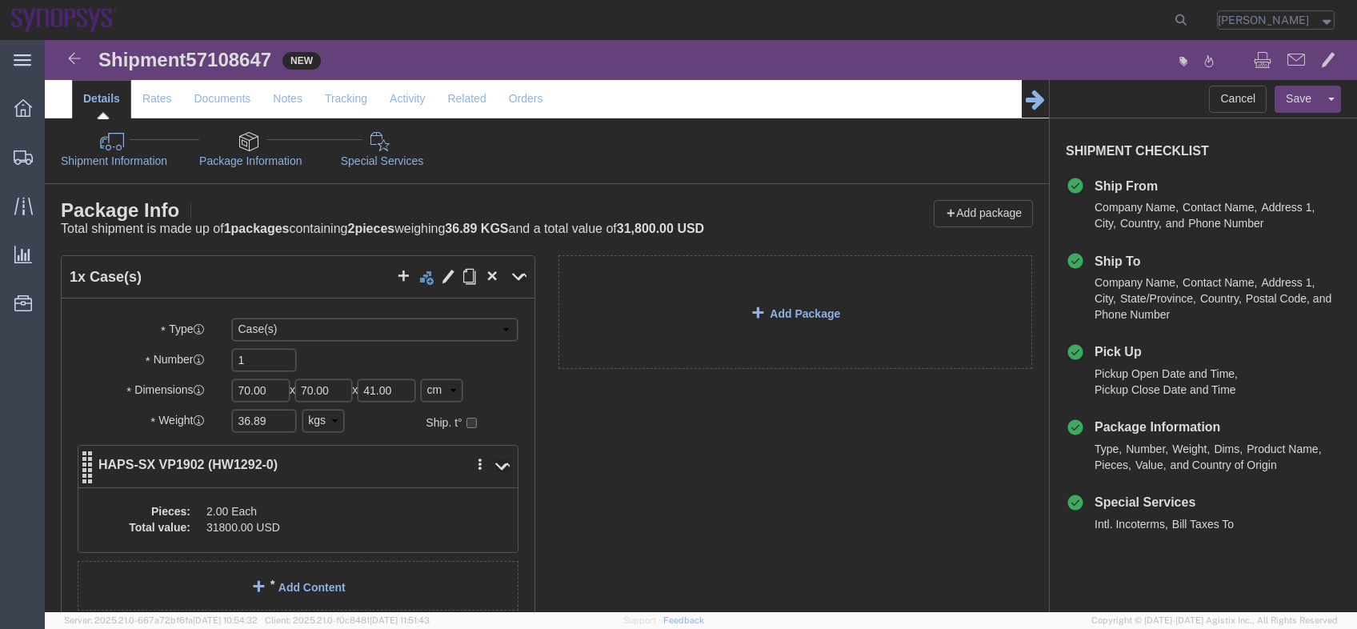
click dd "31800.00 USD"
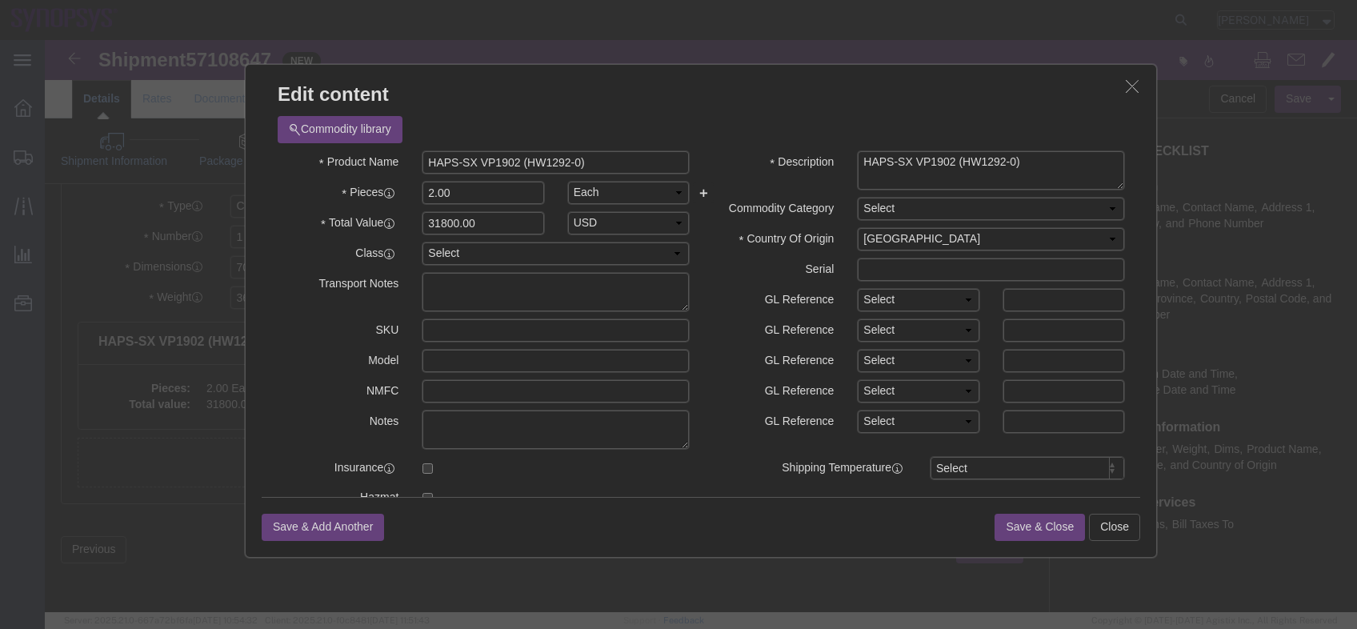
drag, startPoint x: 1062, startPoint y: 488, endPoint x: 1049, endPoint y: 475, distance: 18.1
click button "Close"
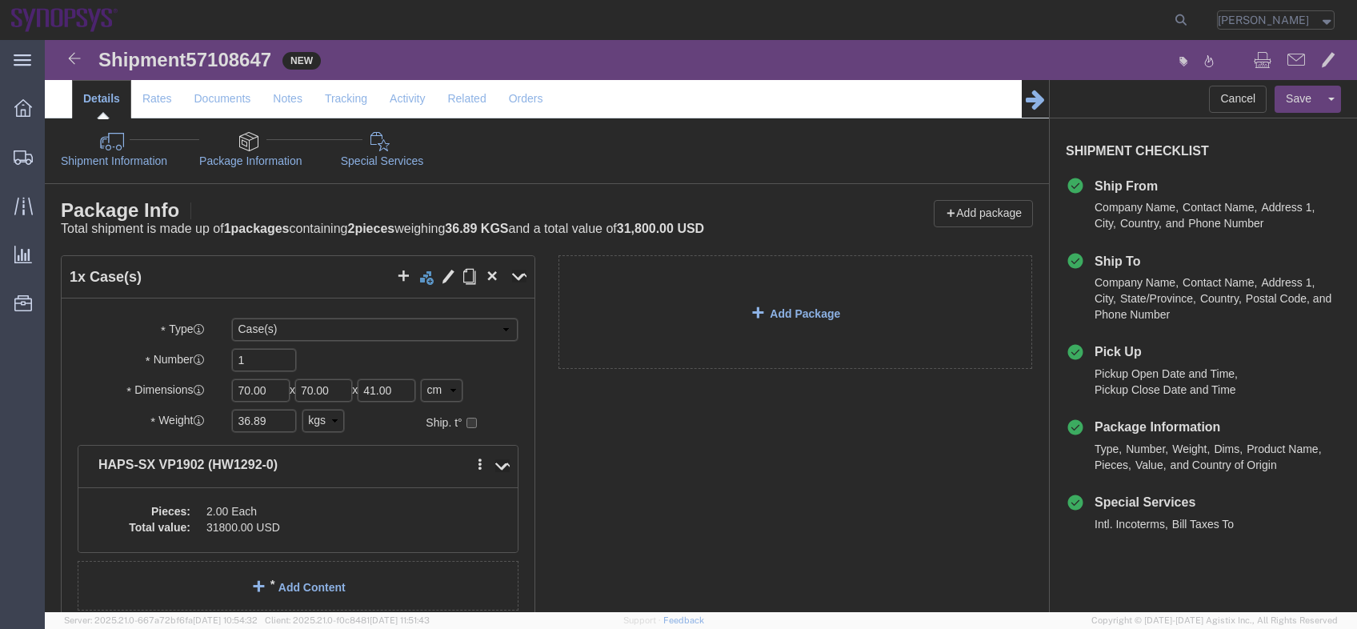
click link "Shipment Information"
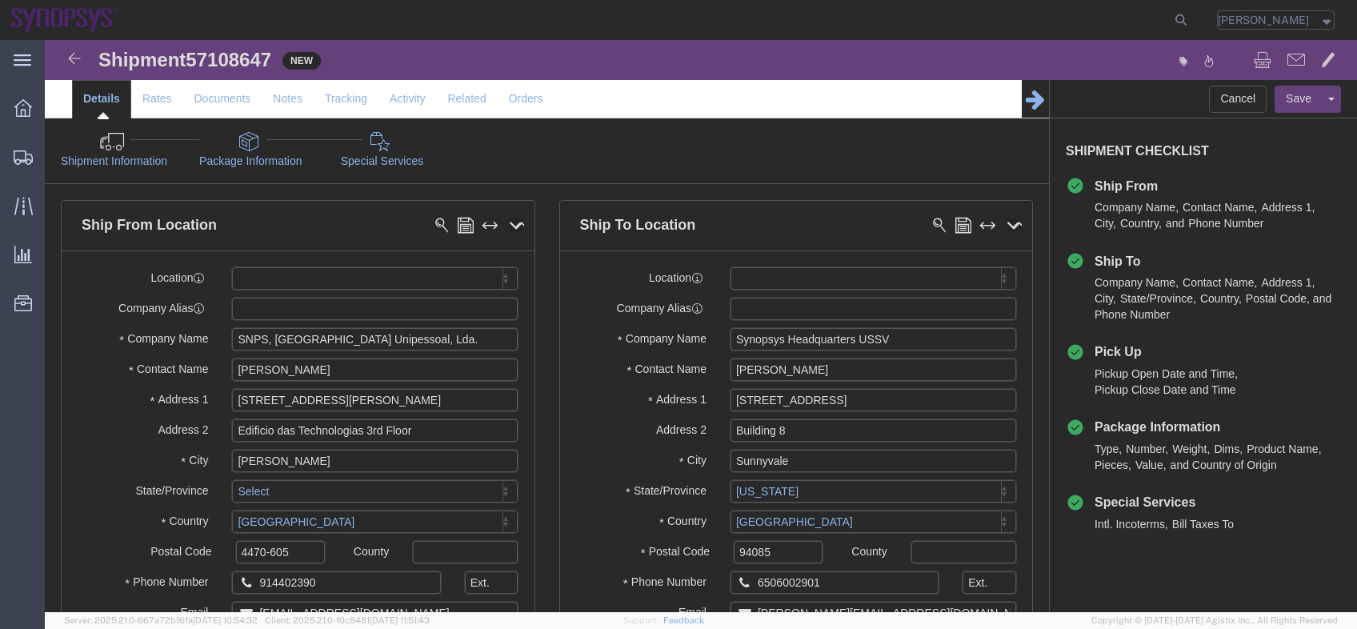
click link "Package Information"
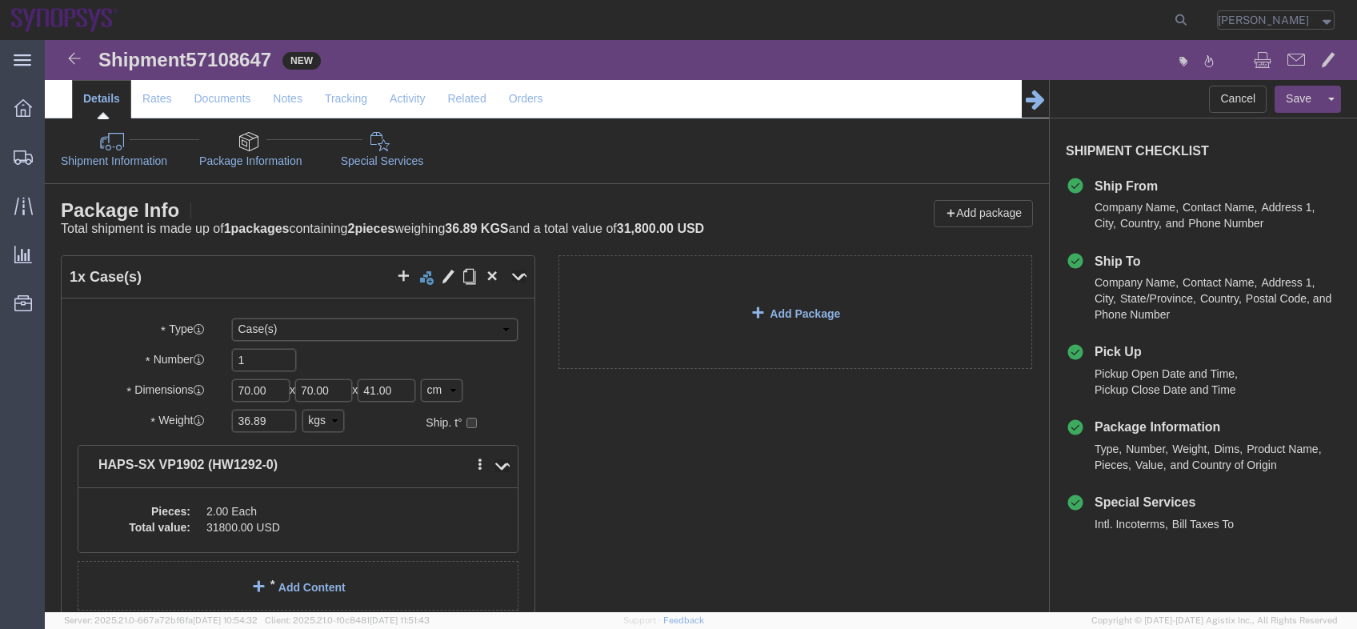
click div "Pieces: 2.00 Each Total value: 31800.00 USD"
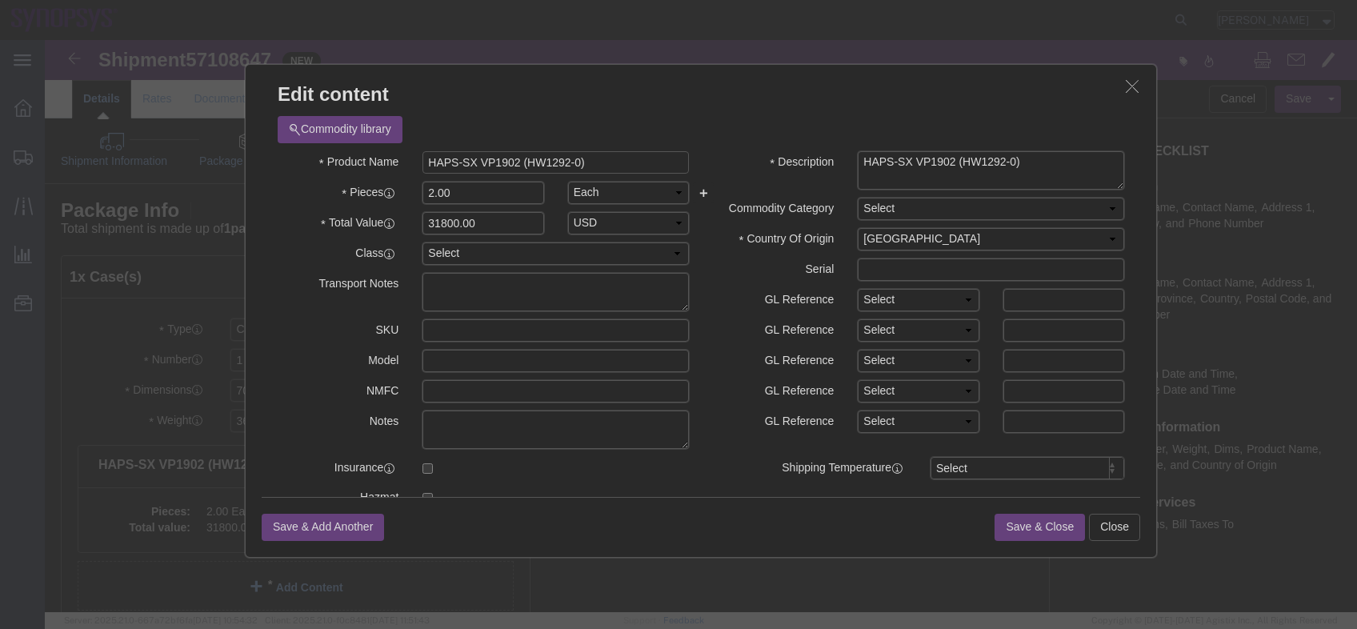
drag, startPoint x: 468, startPoint y: 126, endPoint x: 430, endPoint y: 121, distance: 38.8
click input "HAPS-SX VP1902 (HW1292-0)"
click div "Save & Add Another Save & Close Close"
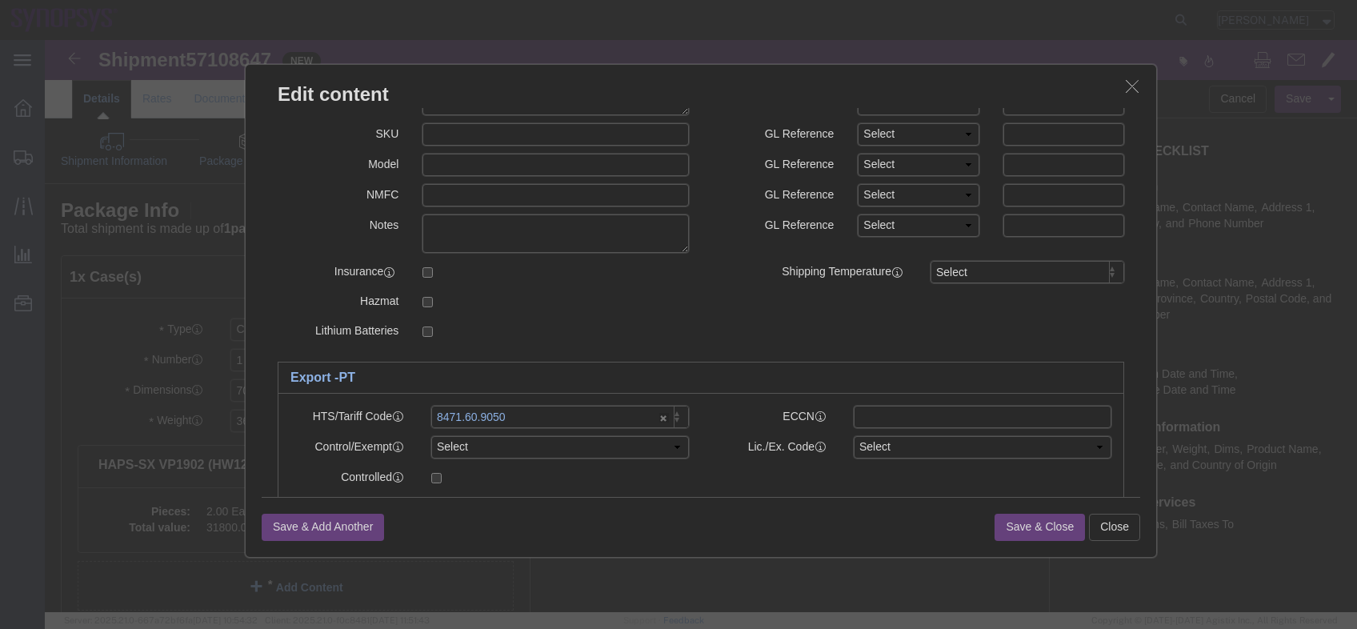
scroll to position [256, 0]
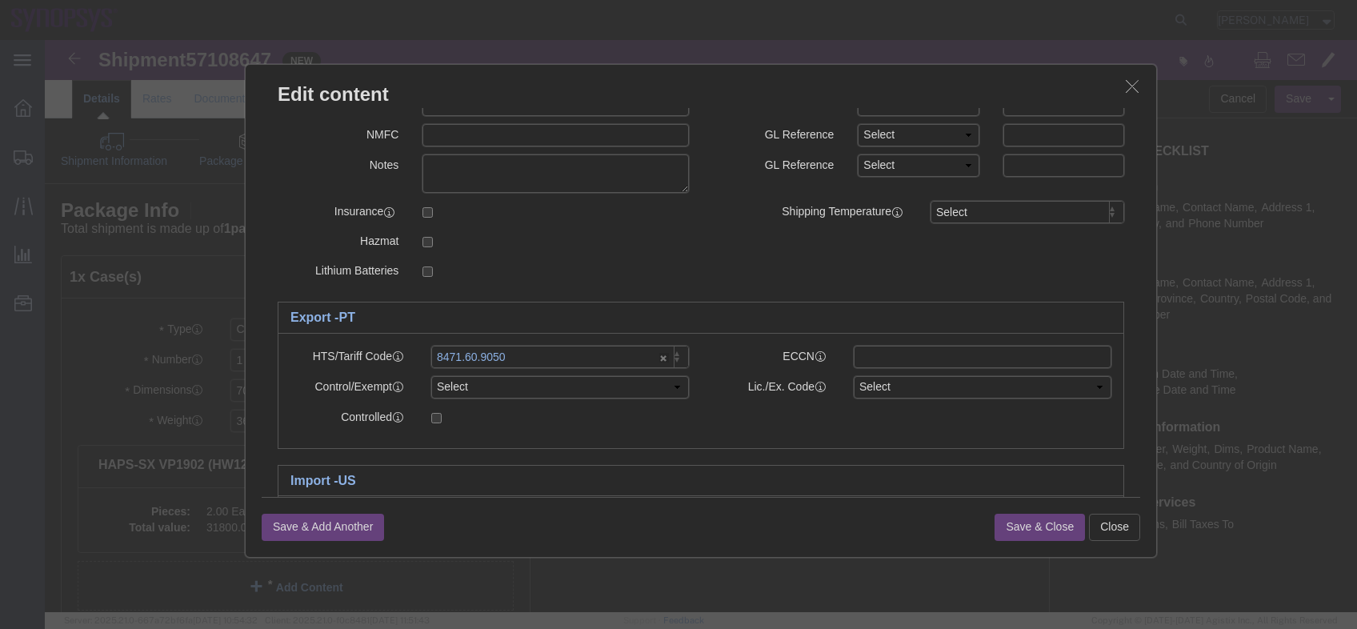
click div "HTS/Tariff Code 8471.60.9050 8471.60.9050 ECCN Control/Exempt Select ATF BIS DE…"
click input "text"
paste input "3A001.a.7.b"
type input "3A001.a.7.b"
click button "Save & Close"
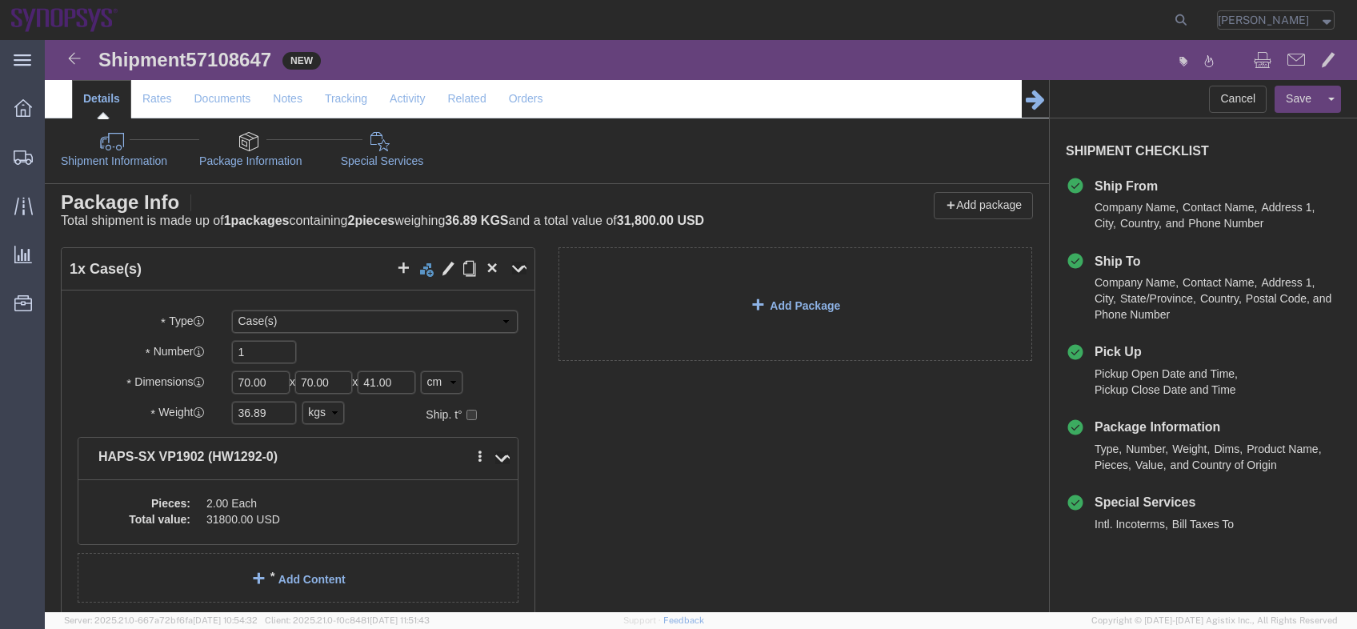
scroll to position [0, 0]
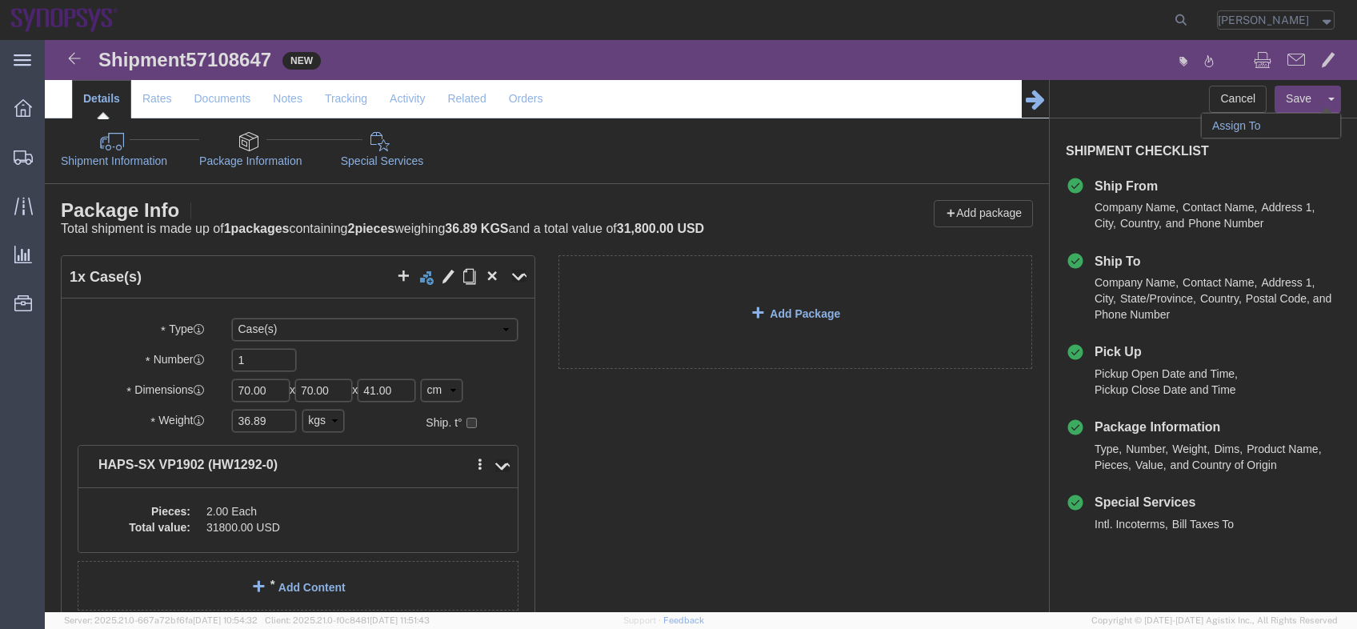
click link "Assign To"
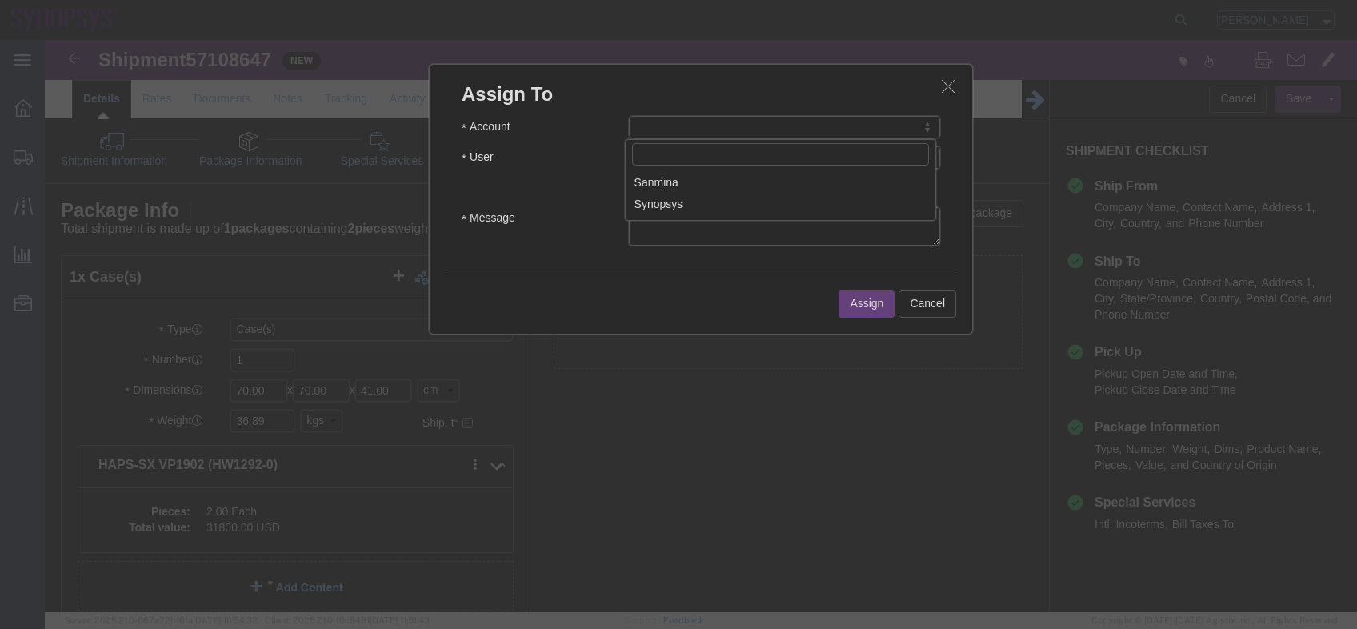
select select "117156"
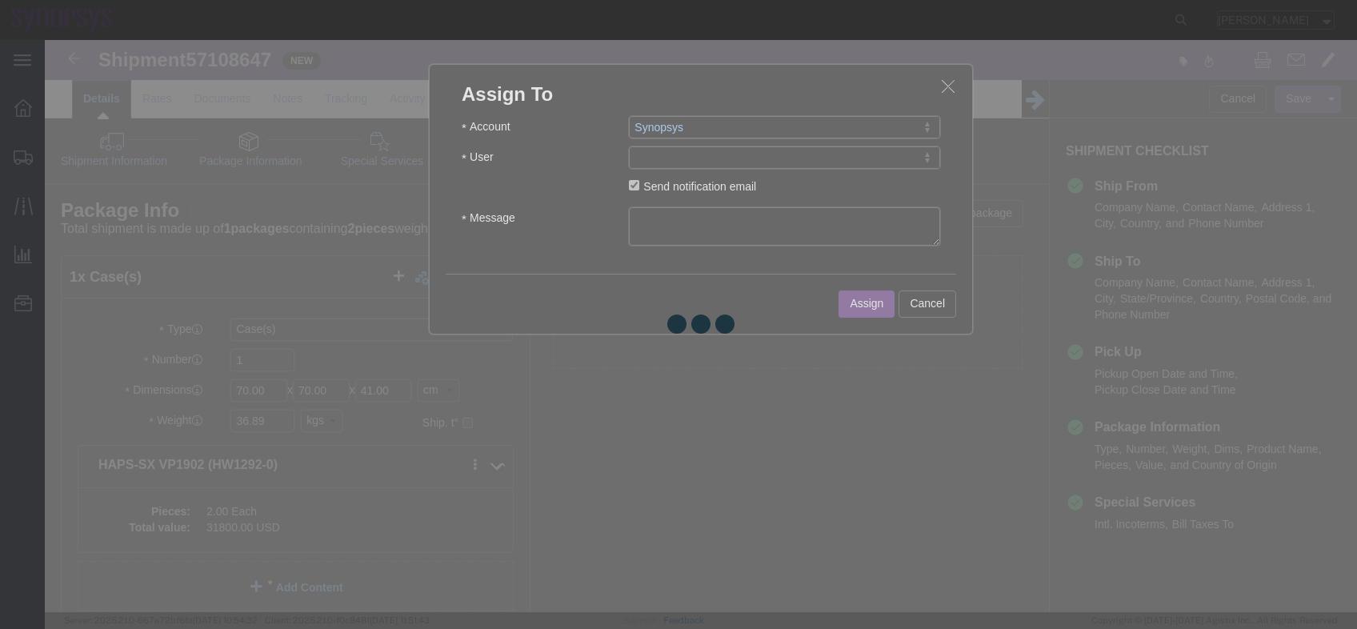
select select
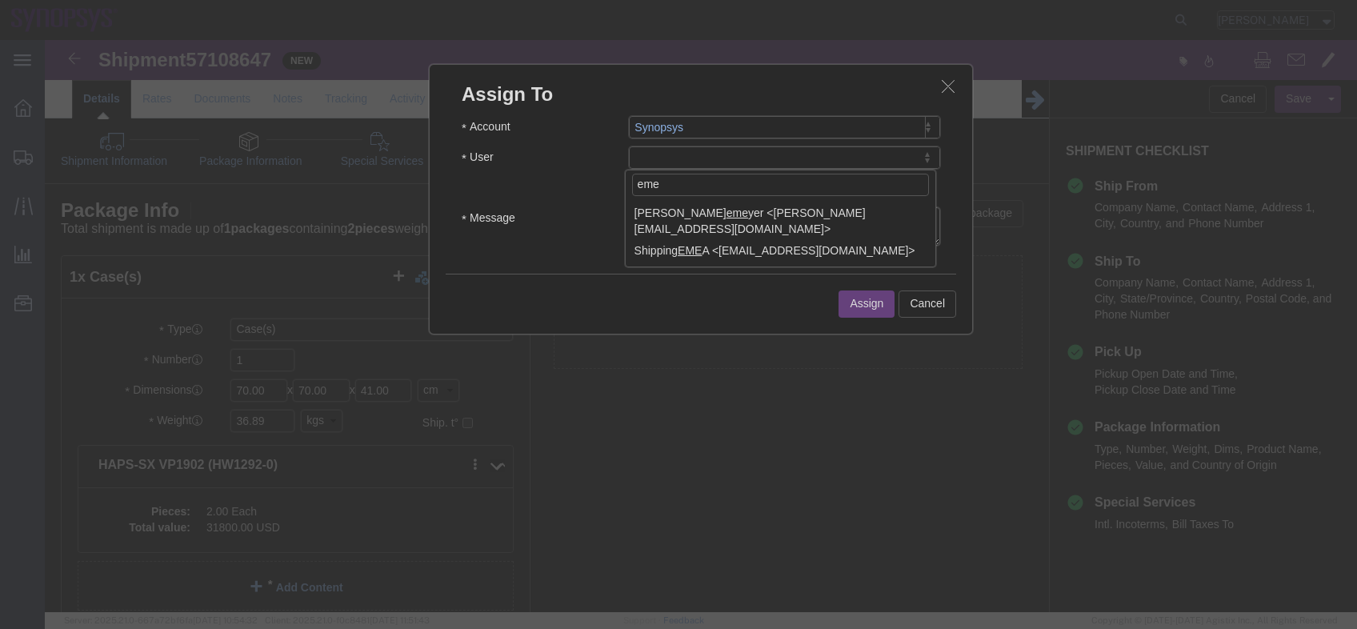
type input "eme"
select select "100123"
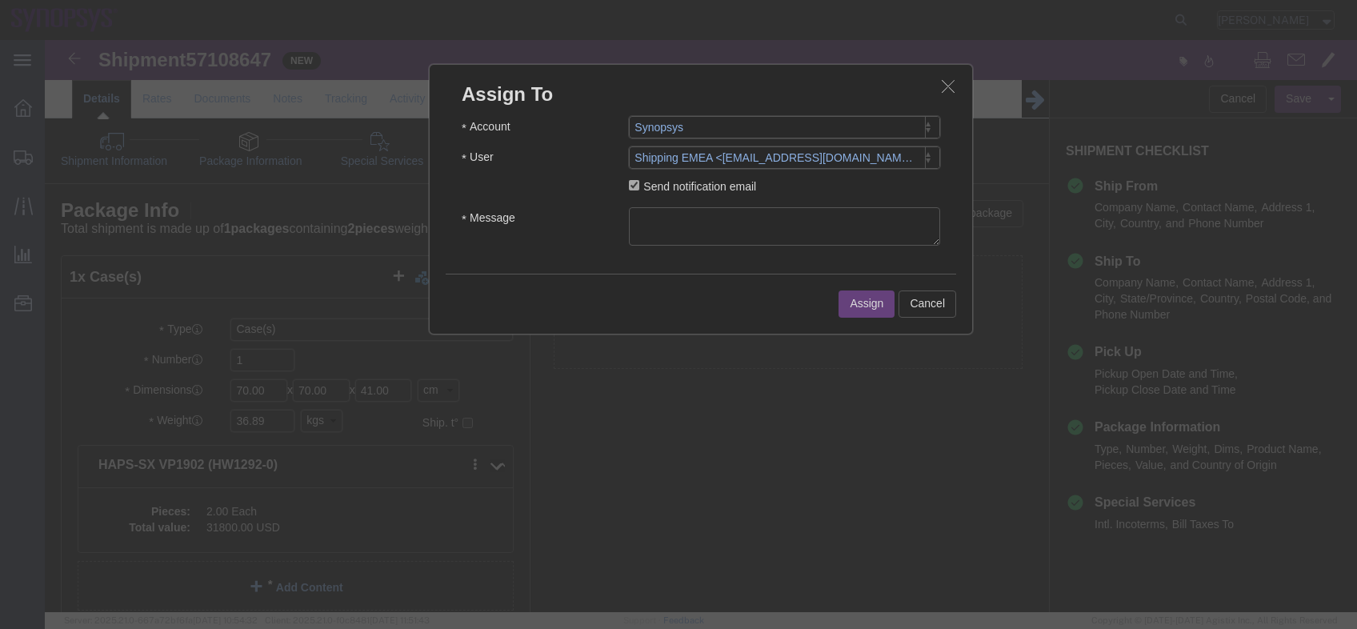
click textarea "Message"
type textarea "a"
click button "Assign"
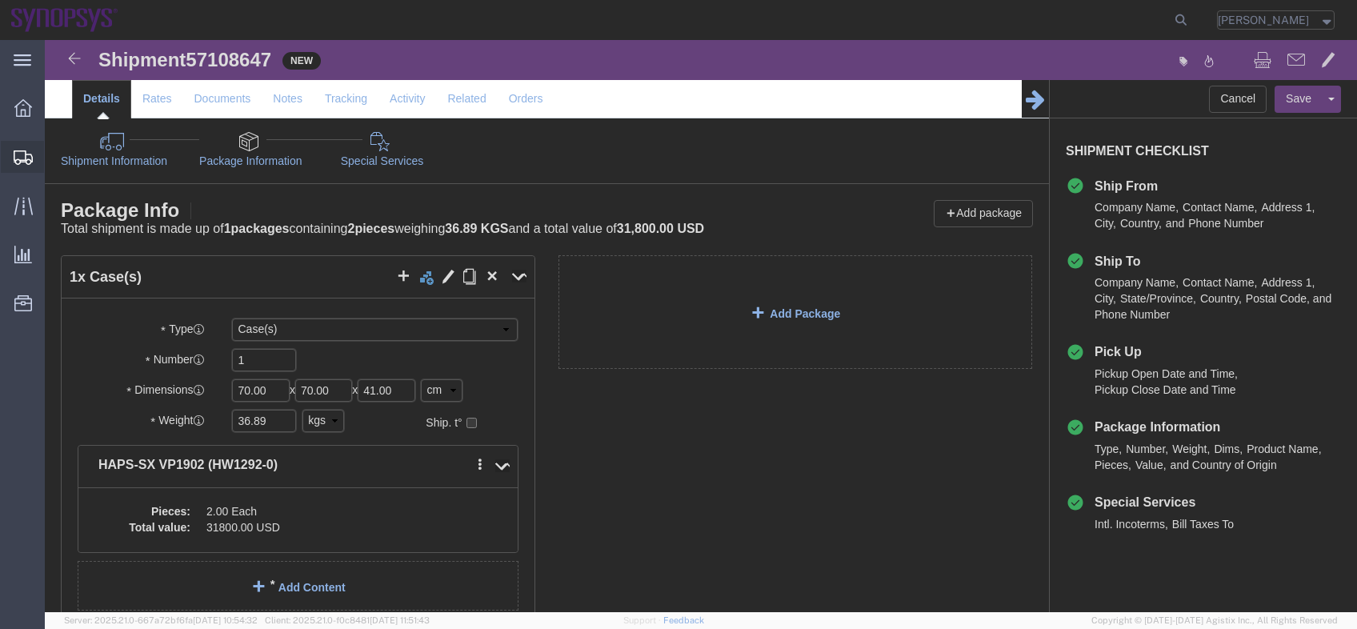
click at [0, 0] on span "Shipment Manager" at bounding box center [0, 0] width 0 height 0
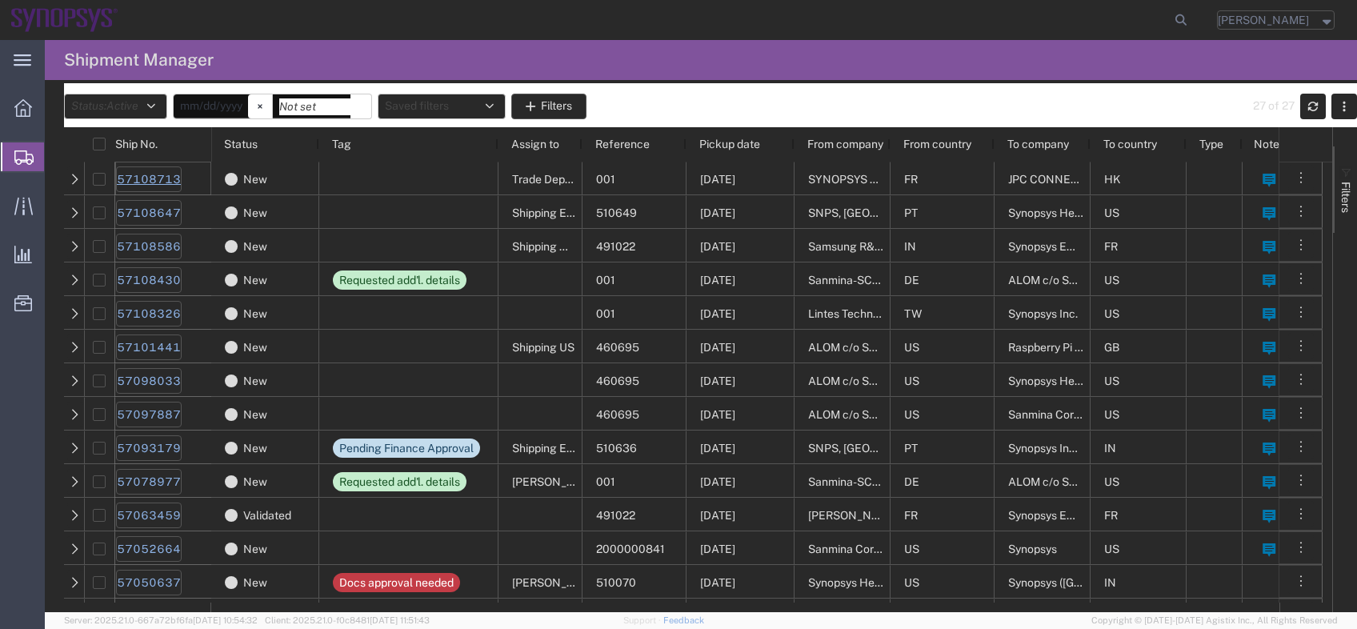
click at [170, 170] on link "57108713" at bounding box center [149, 179] width 66 height 26
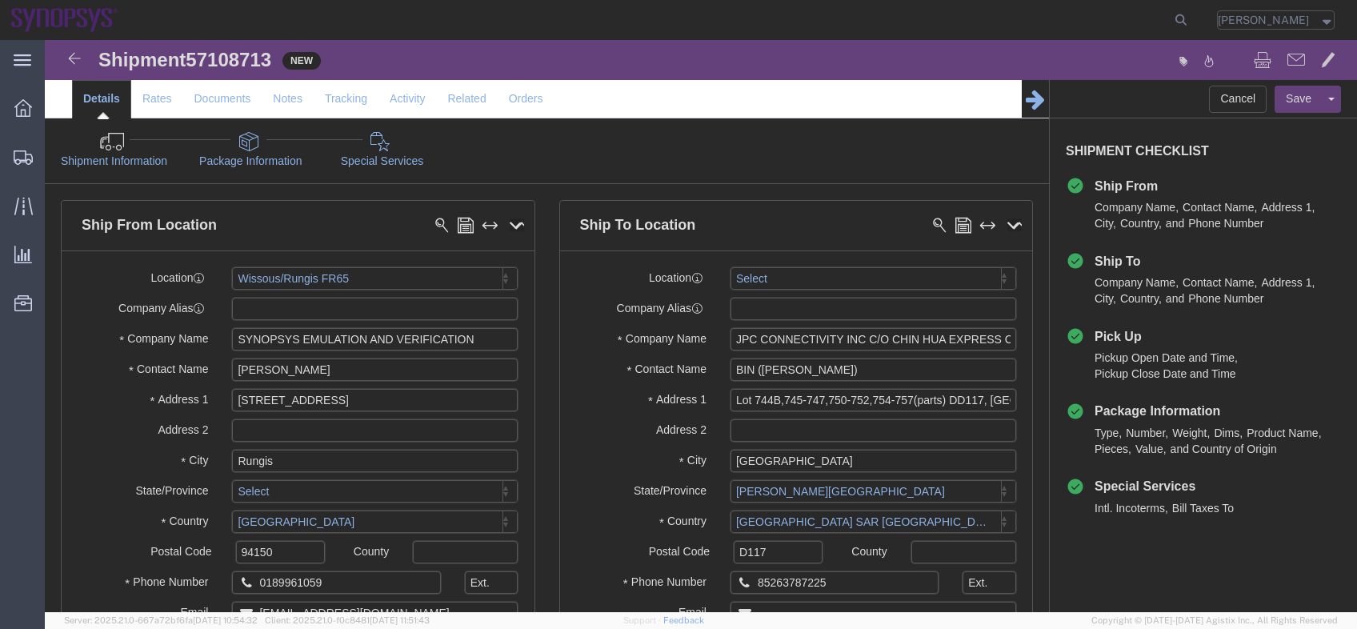
select select "63109"
select select
click at [0, 0] on span "Shipment Manager" at bounding box center [0, 0] width 0 height 0
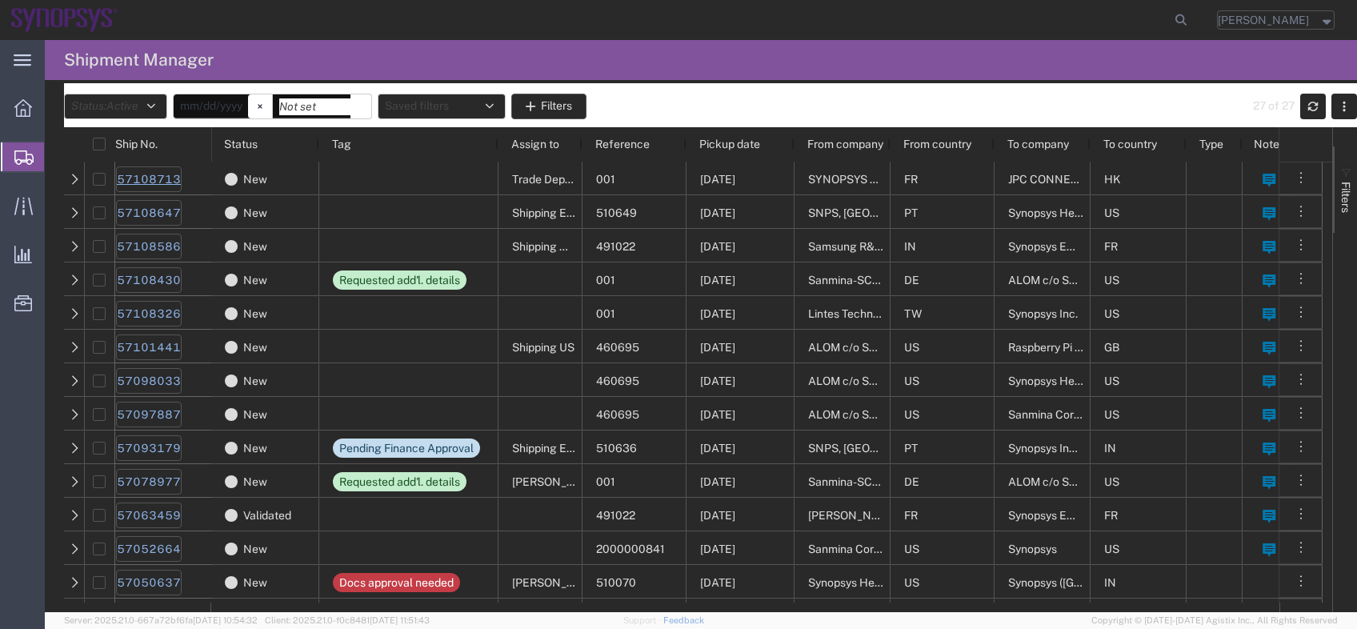
click at [173, 182] on link "57108713" at bounding box center [149, 179] width 66 height 26
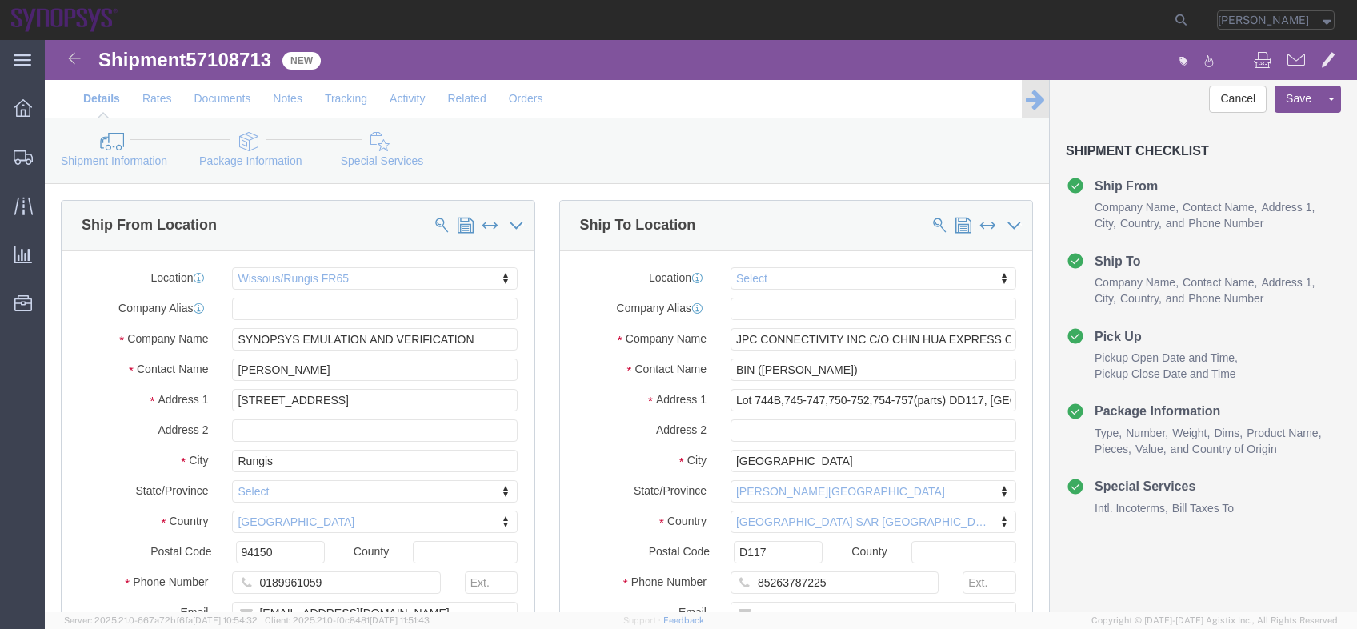
select select "63109"
select select
click icon
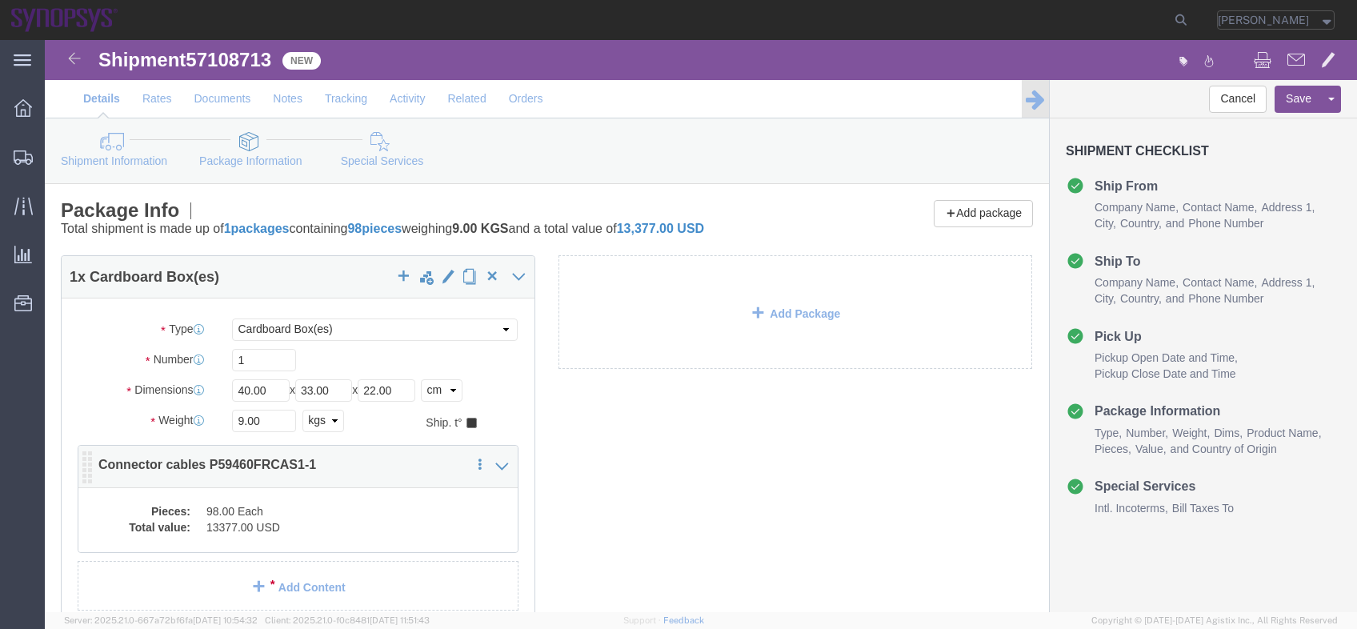
click div "Pieces: 98.00 Each Total value: 13377.00 USD"
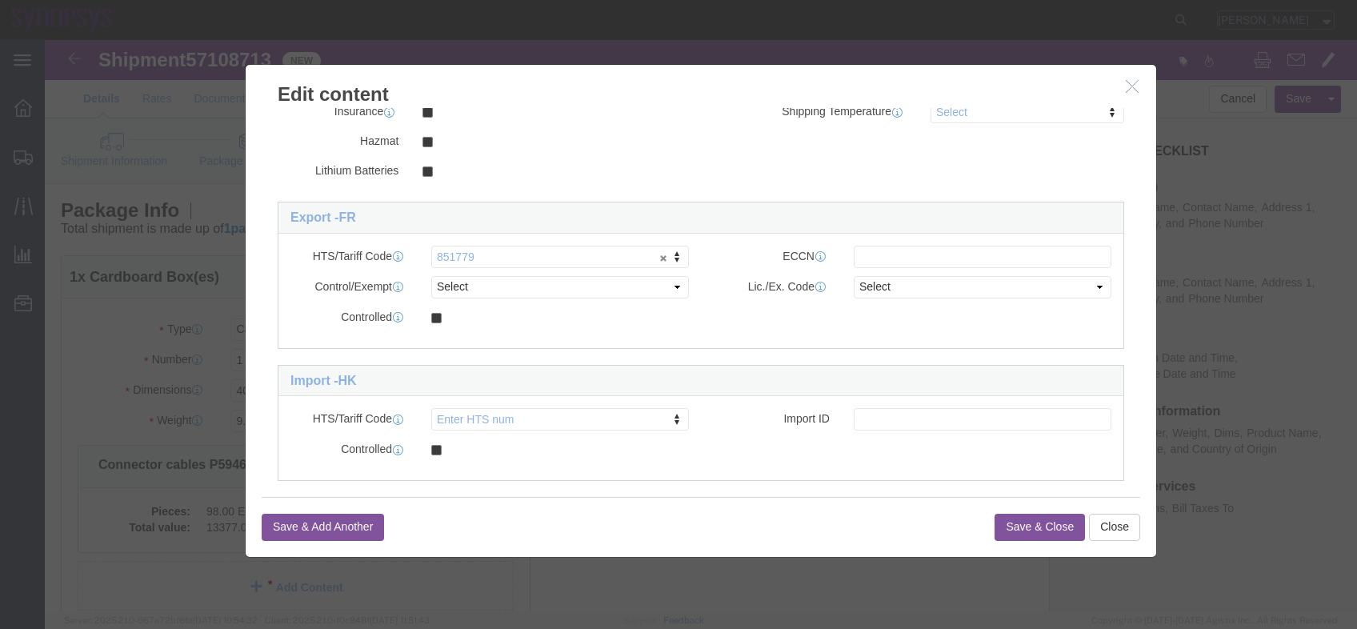
scroll to position [373, 0]
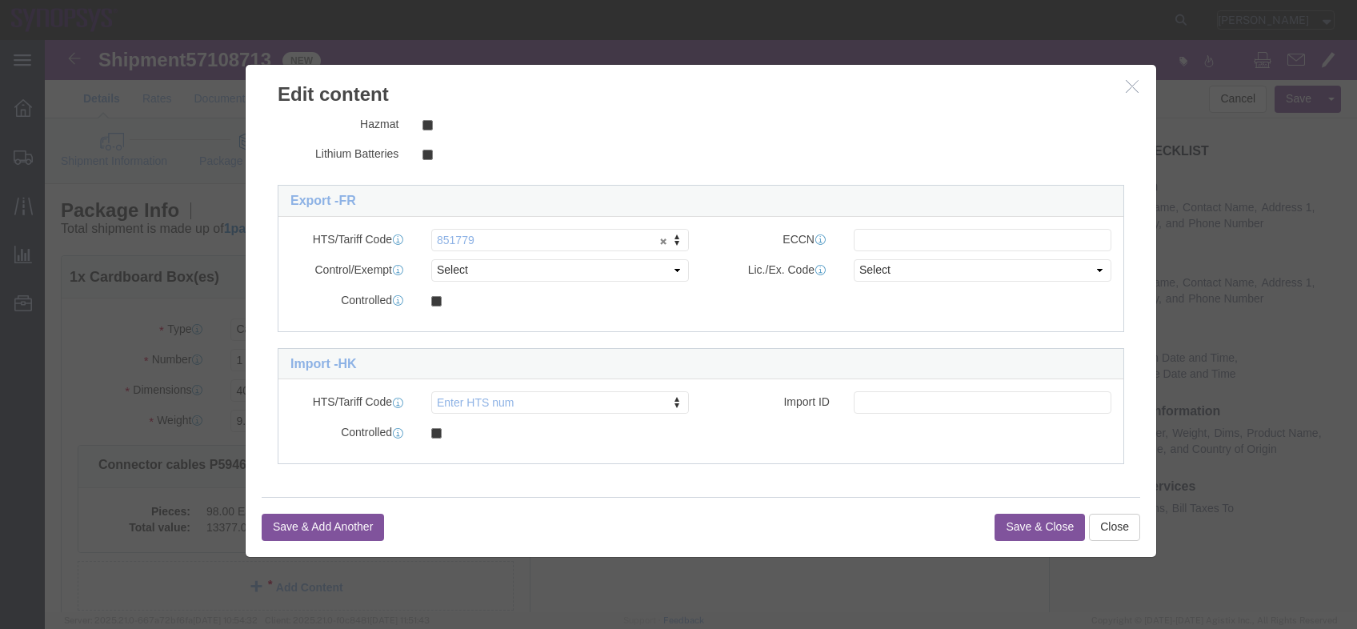
click icon "button"
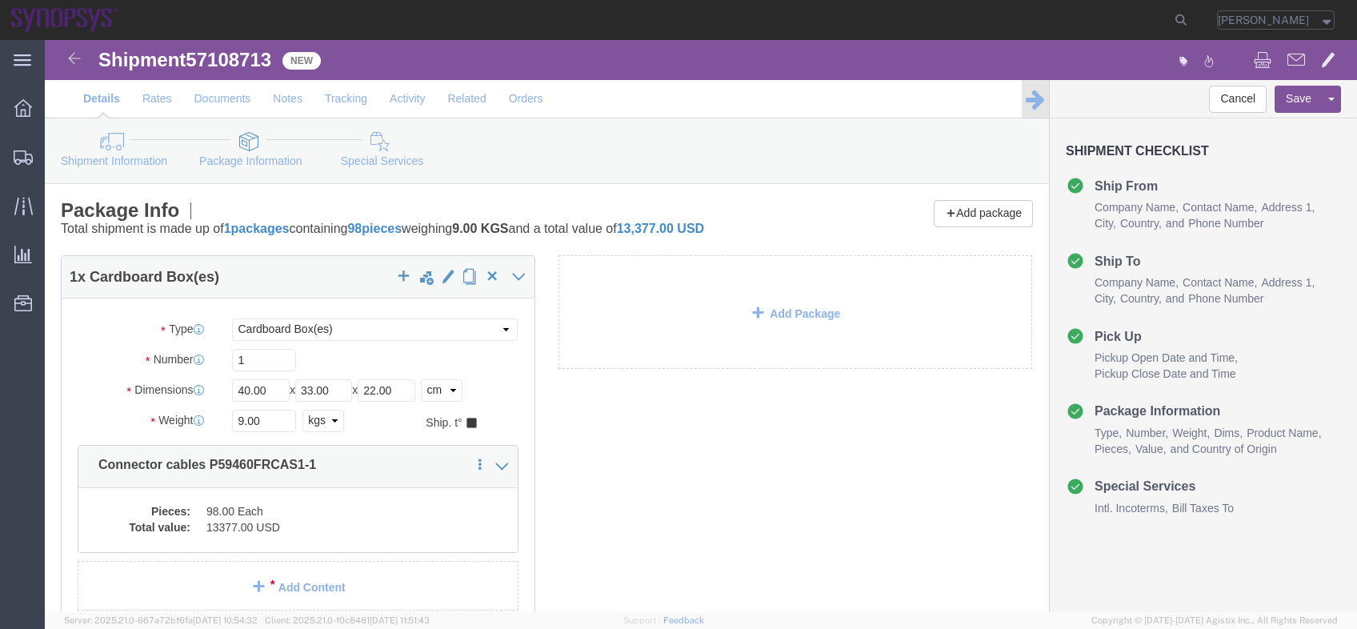
click link "Shipment Information"
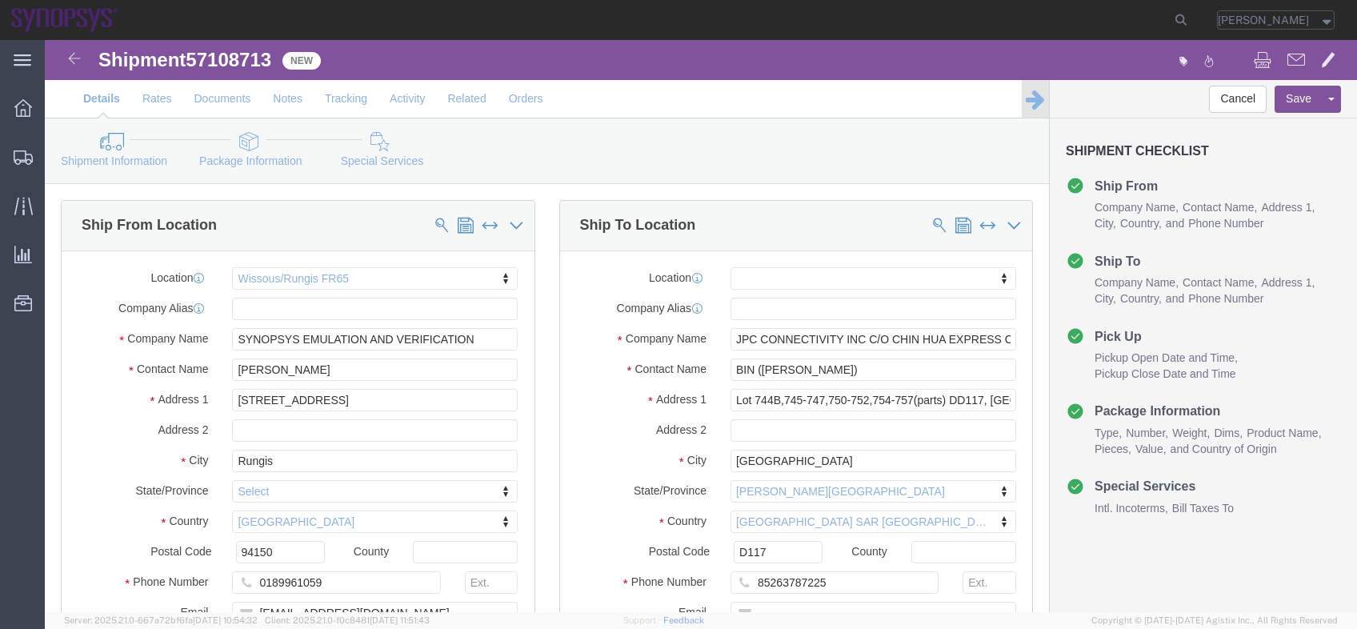
click link "Package Information"
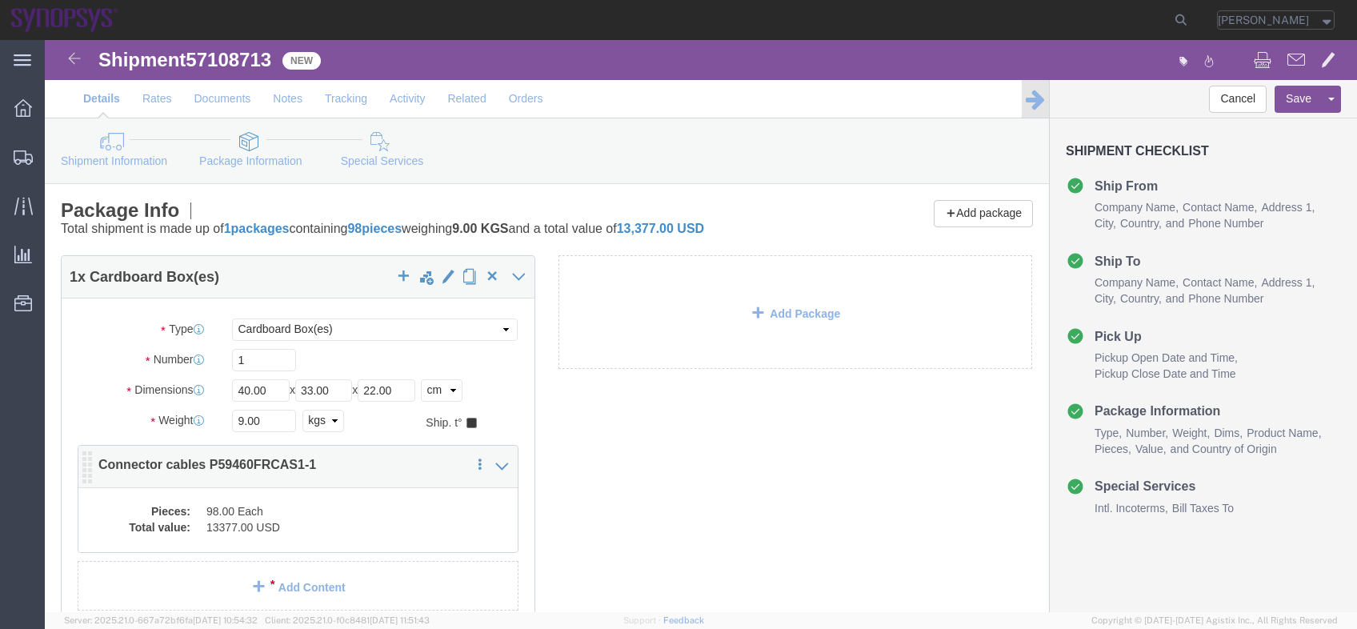
click dd "98.00 Each"
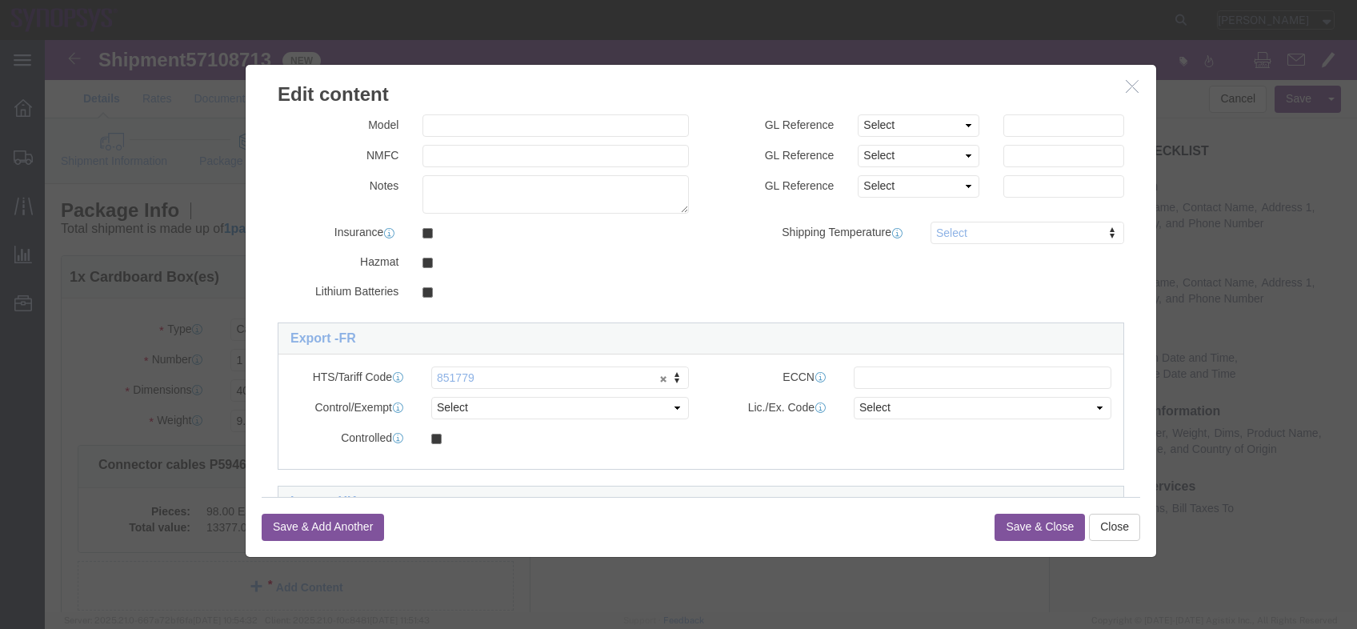
scroll to position [256, 0]
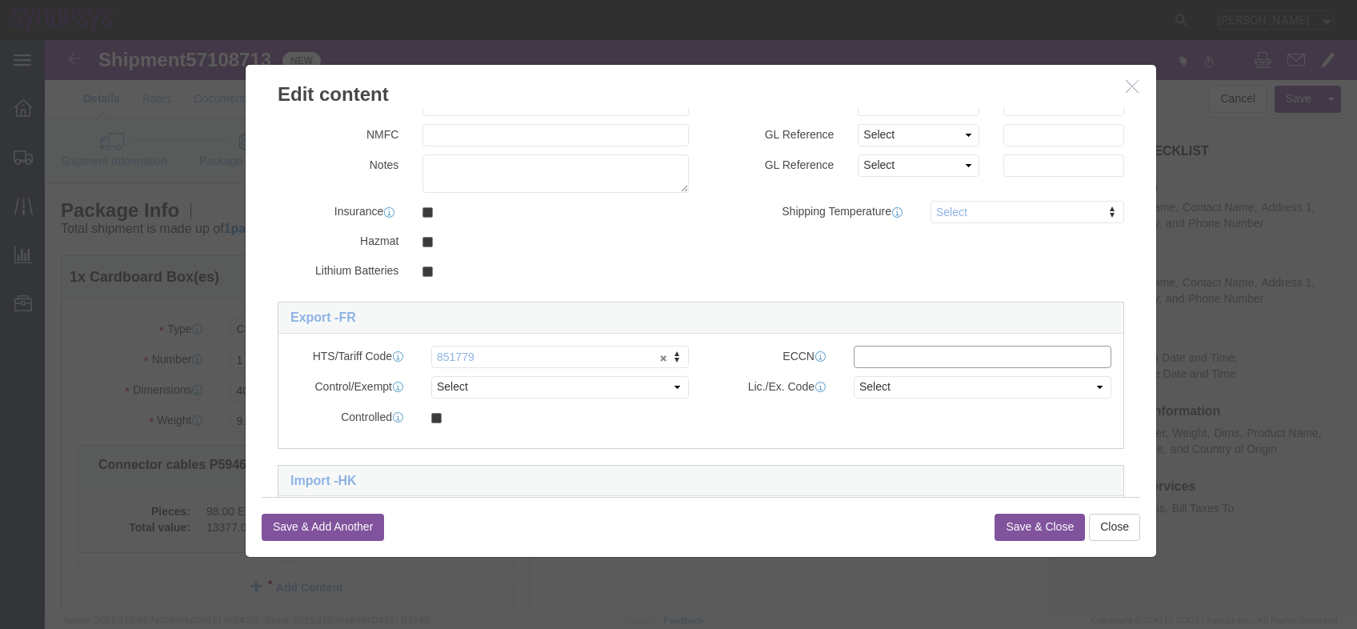
click input "text"
type input "EAR99"
click button "Save & Close"
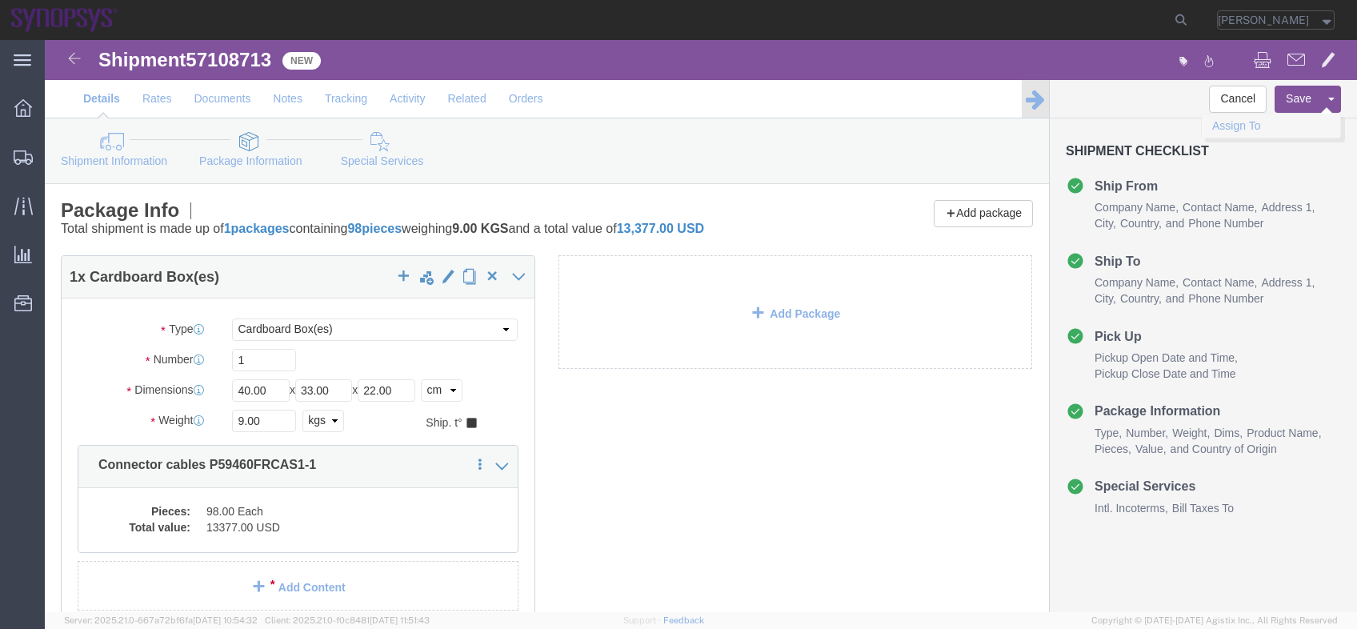
click link "Assign To"
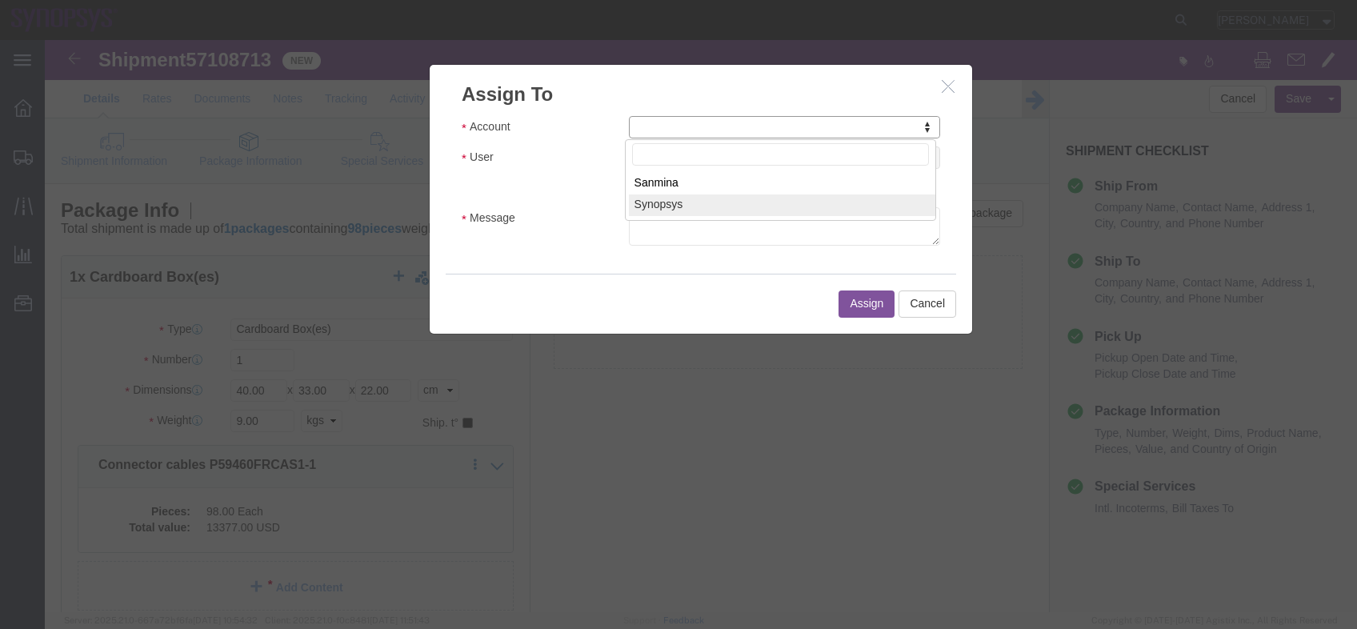
select select "117156"
select select
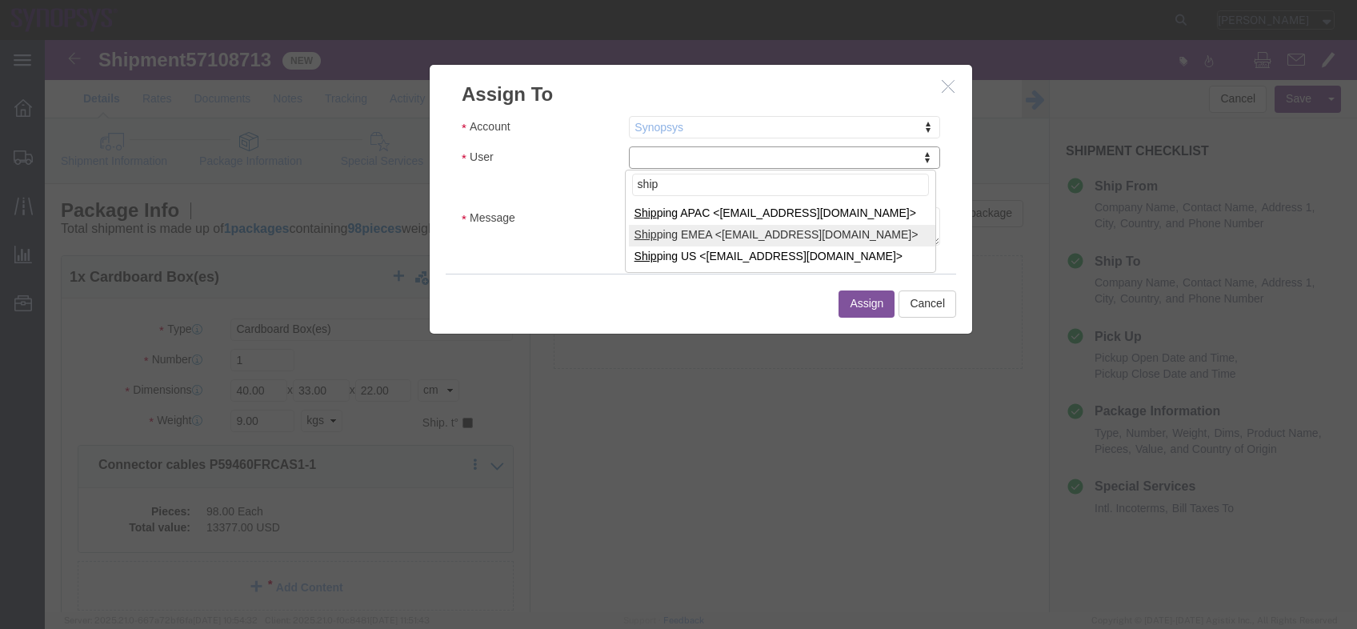
type input "ship"
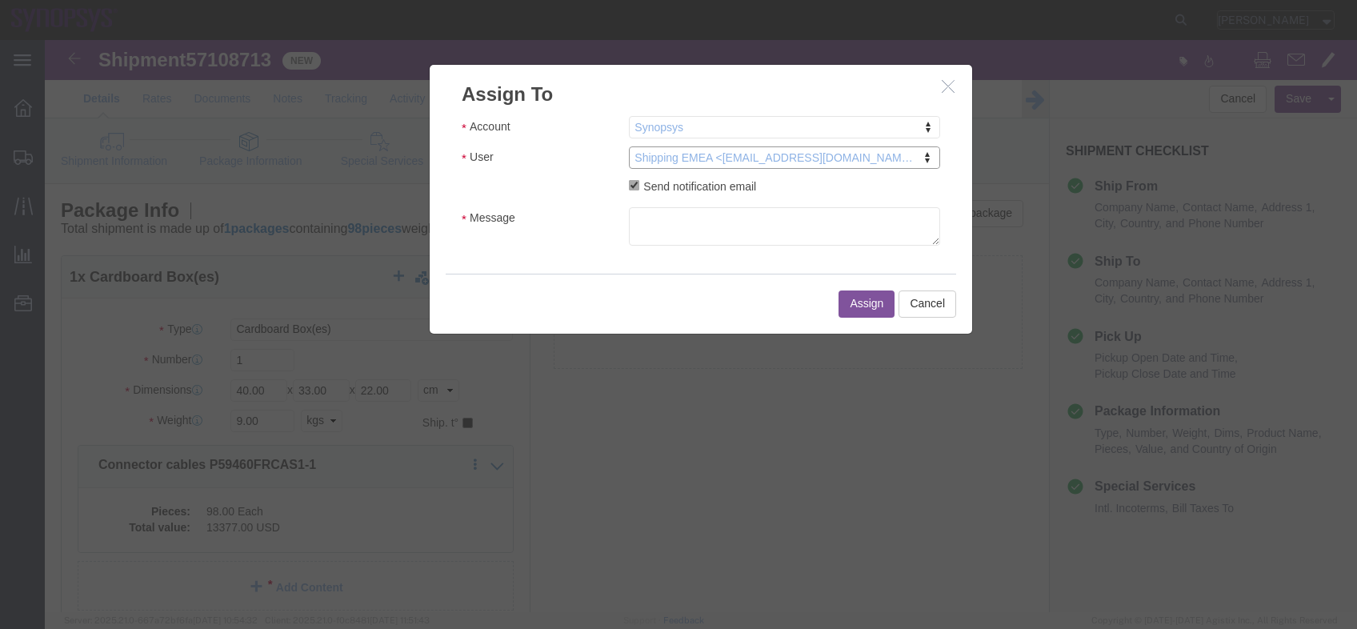
select select "100123"
click textarea "Message"
type textarea "a"
click button "Assign"
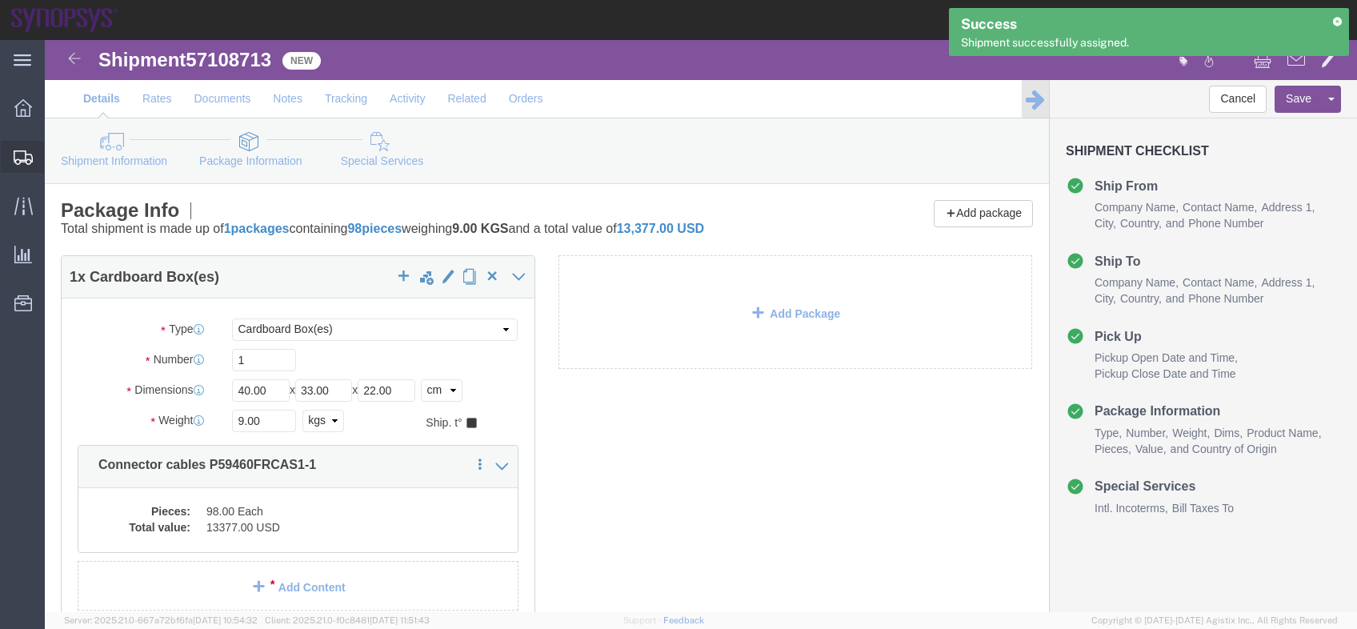
click at [0, 0] on span "Shipment Manager" at bounding box center [0, 0] width 0 height 0
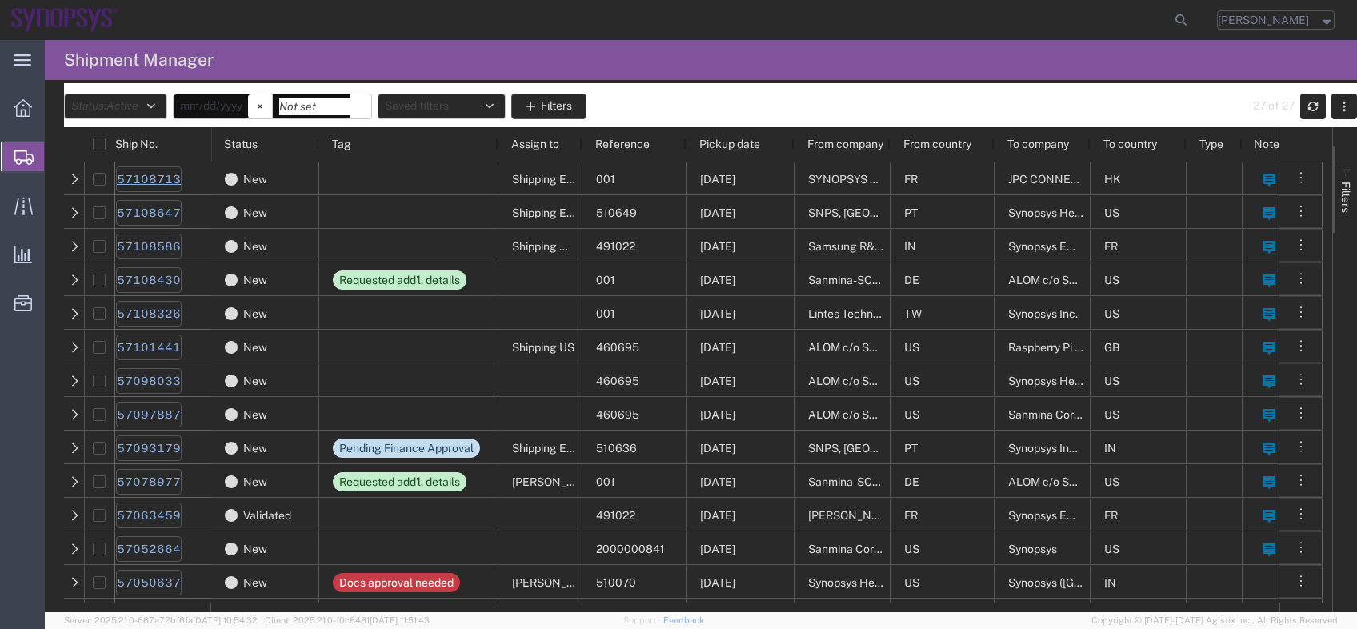
click at [143, 182] on link "57108713" at bounding box center [149, 179] width 66 height 26
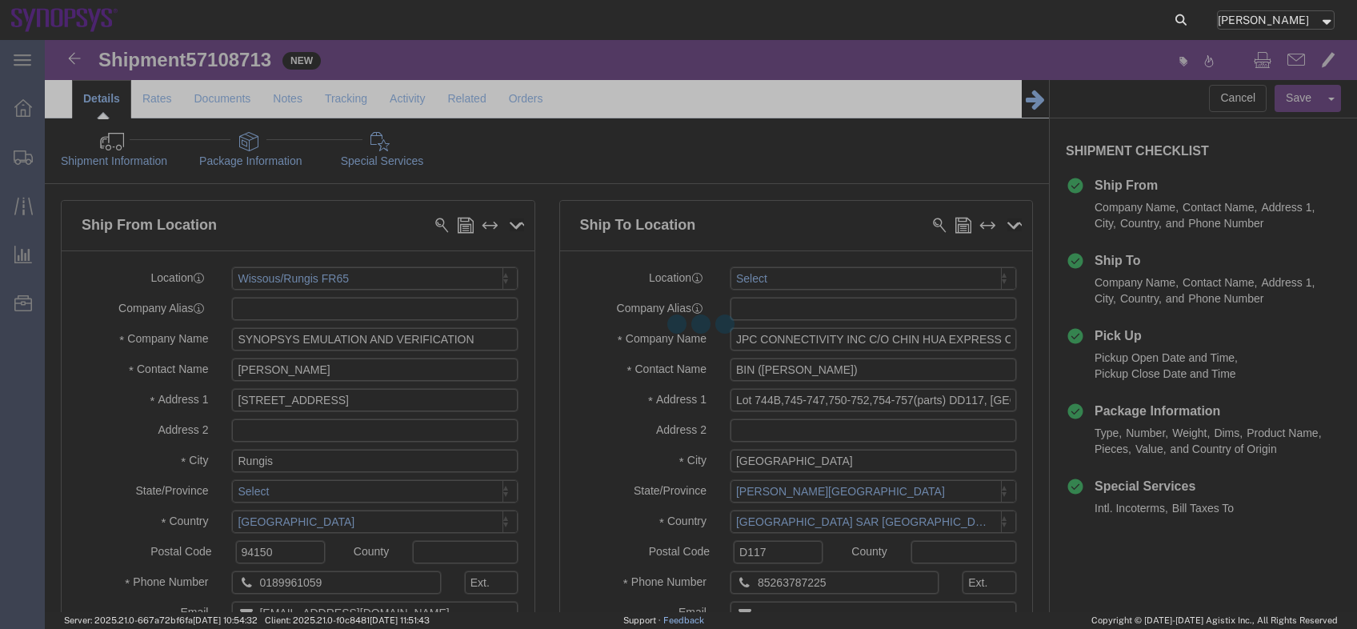
select select "63109"
select select
